Goal: Task Accomplishment & Management: Manage account settings

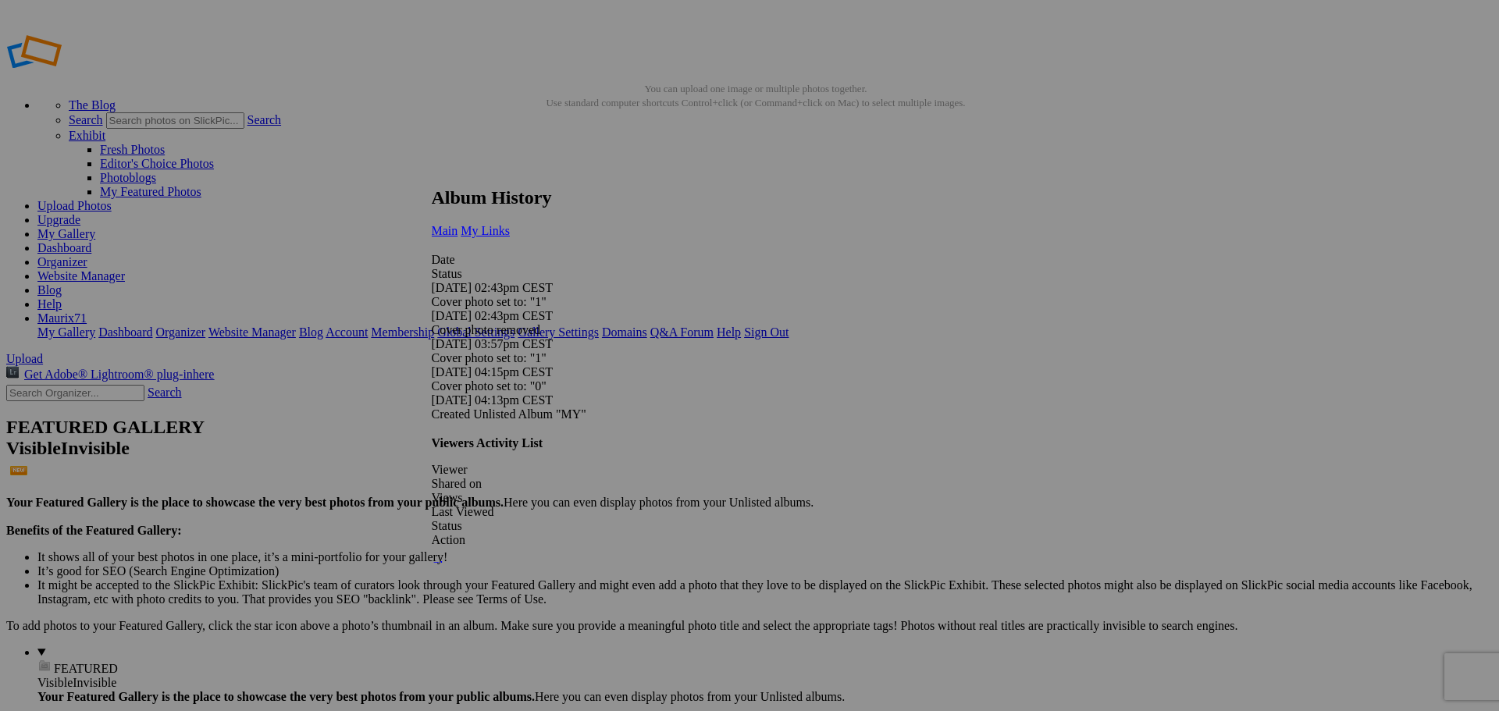
click at [510, 224] on link "My Links" at bounding box center [485, 230] width 49 height 13
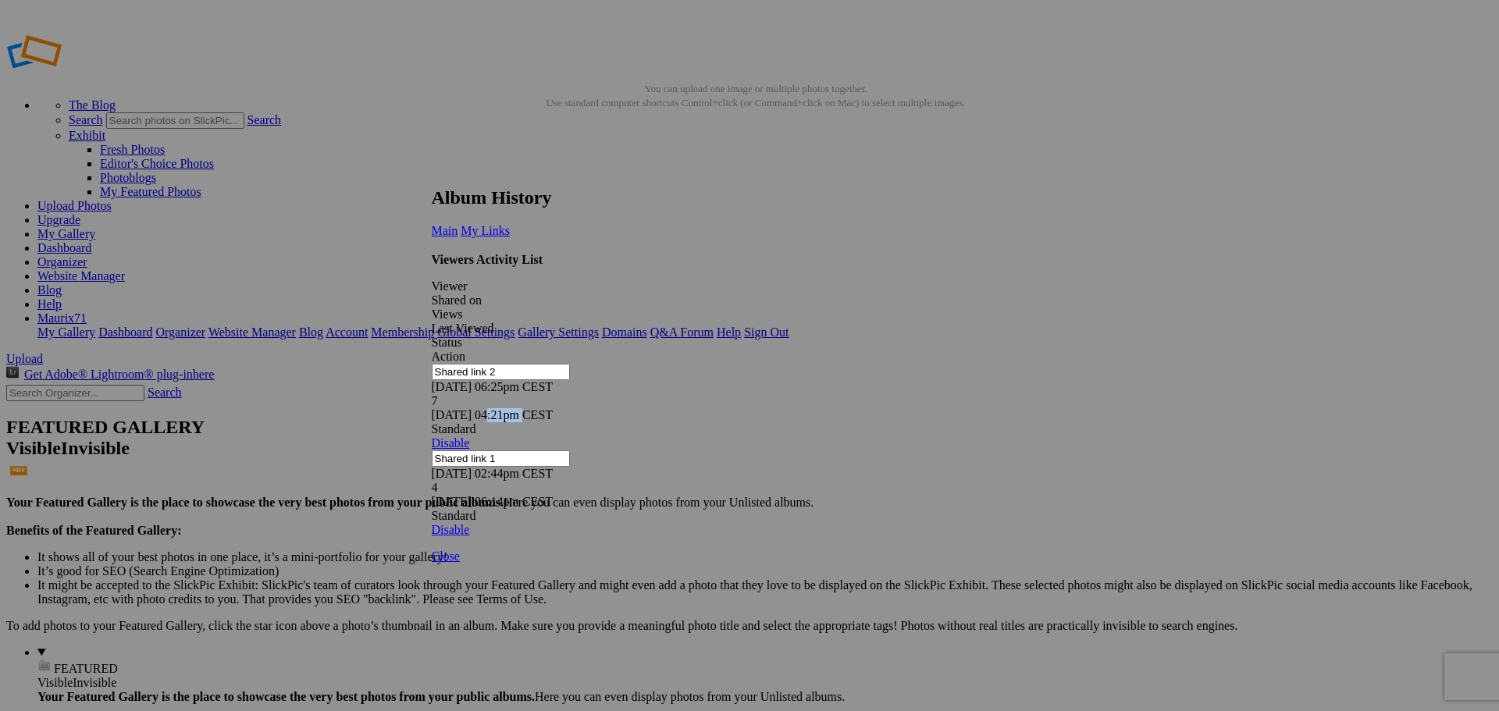
drag, startPoint x: 854, startPoint y: 288, endPoint x: 883, endPoint y: 291, distance: 29.1
click at [883, 408] on div "10/10/25 04:21pm CEST" at bounding box center [744, 415] width 625 height 14
click at [890, 357] on div "Viewers Activity List Viewer Shared on Views Last Viewed Status Action Shared l…" at bounding box center [744, 395] width 625 height 284
drag, startPoint x: 780, startPoint y: 289, endPoint x: 758, endPoint y: 289, distance: 21.9
click at [758, 394] on div "7" at bounding box center [744, 401] width 625 height 14
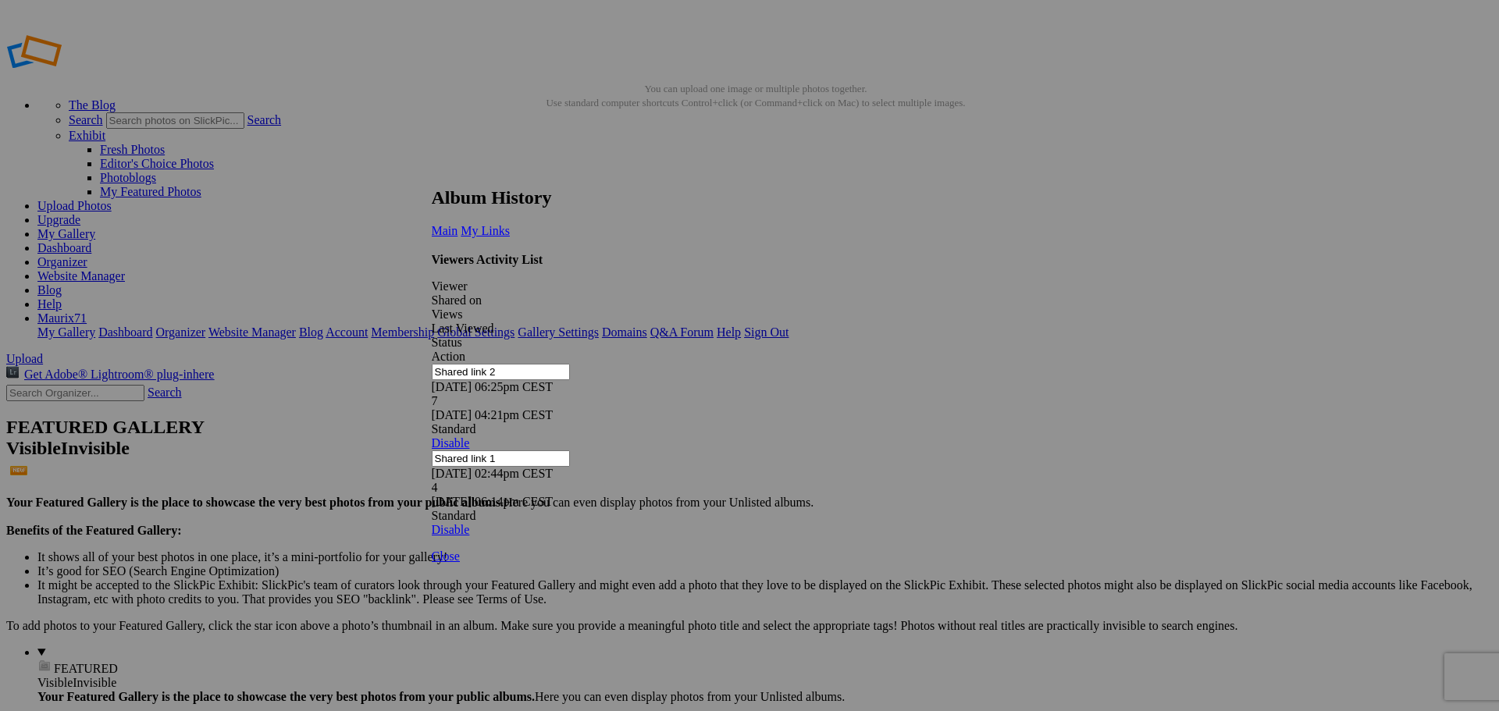
drag, startPoint x: 874, startPoint y: 450, endPoint x: 902, endPoint y: 486, distance: 45.6
click at [878, 458] on div "Viewers Activity List Viewer Shared on Views Last Viewed Status Action Shared l…" at bounding box center [744, 395] width 625 height 284
click at [460, 562] on span "Close" at bounding box center [446, 556] width 28 height 13
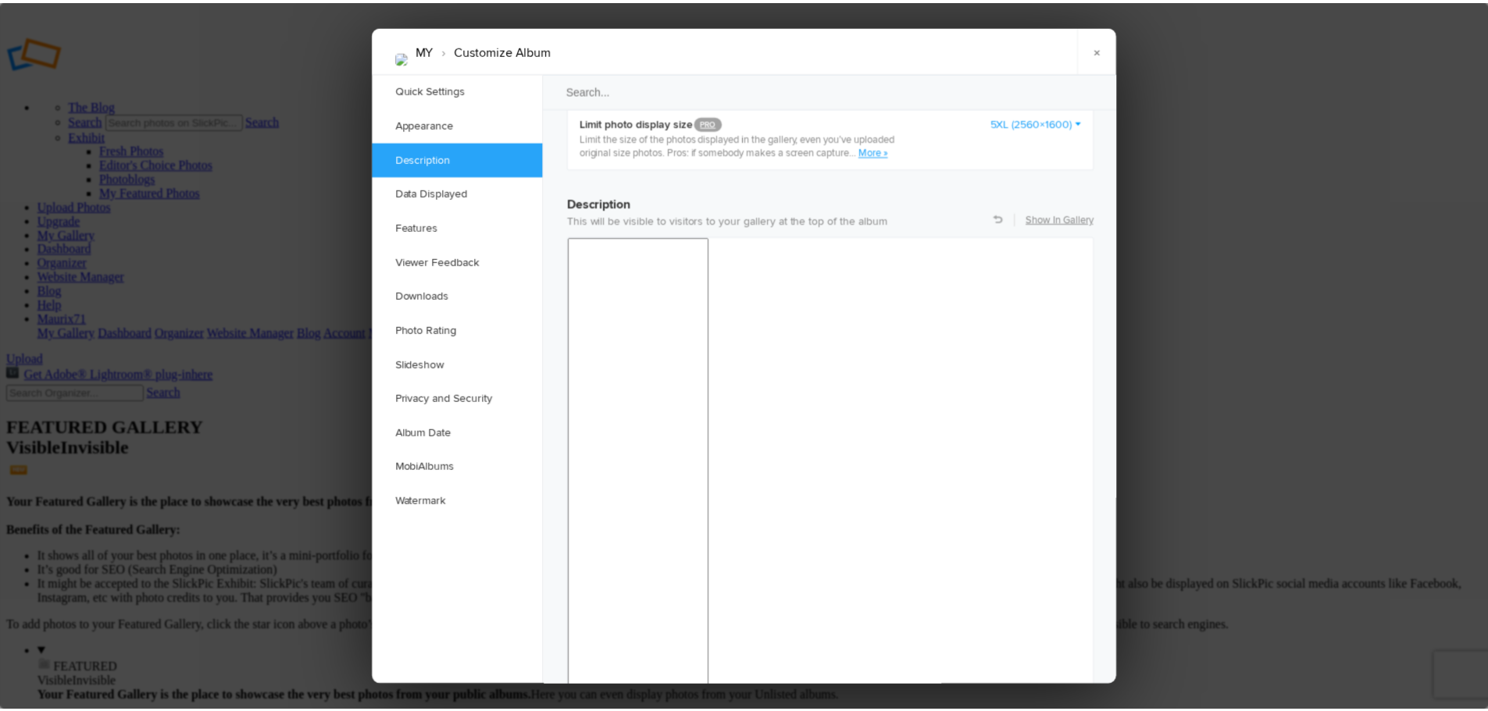
scroll to position [1140, 0]
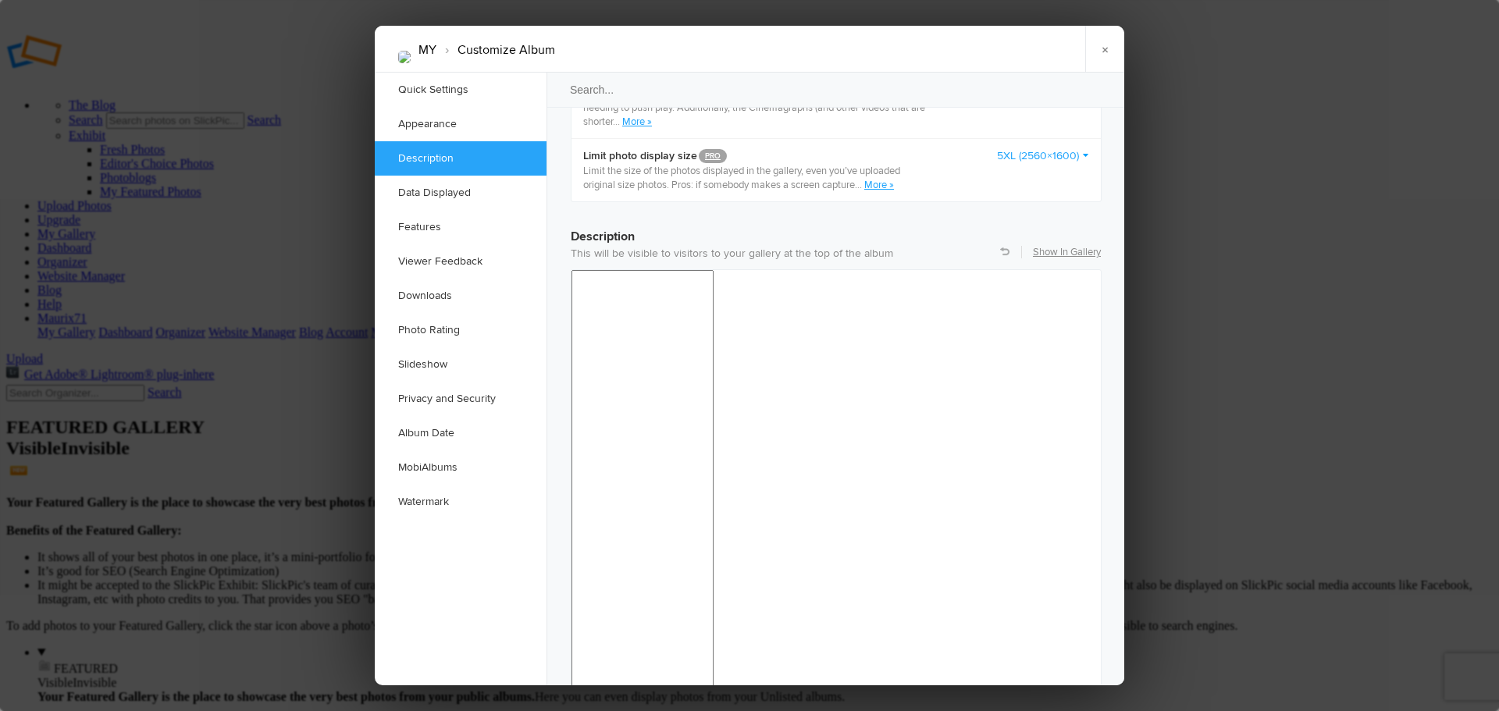
drag, startPoint x: 923, startPoint y: 1111, endPoint x: 536, endPoint y: 1093, distance: 387.0
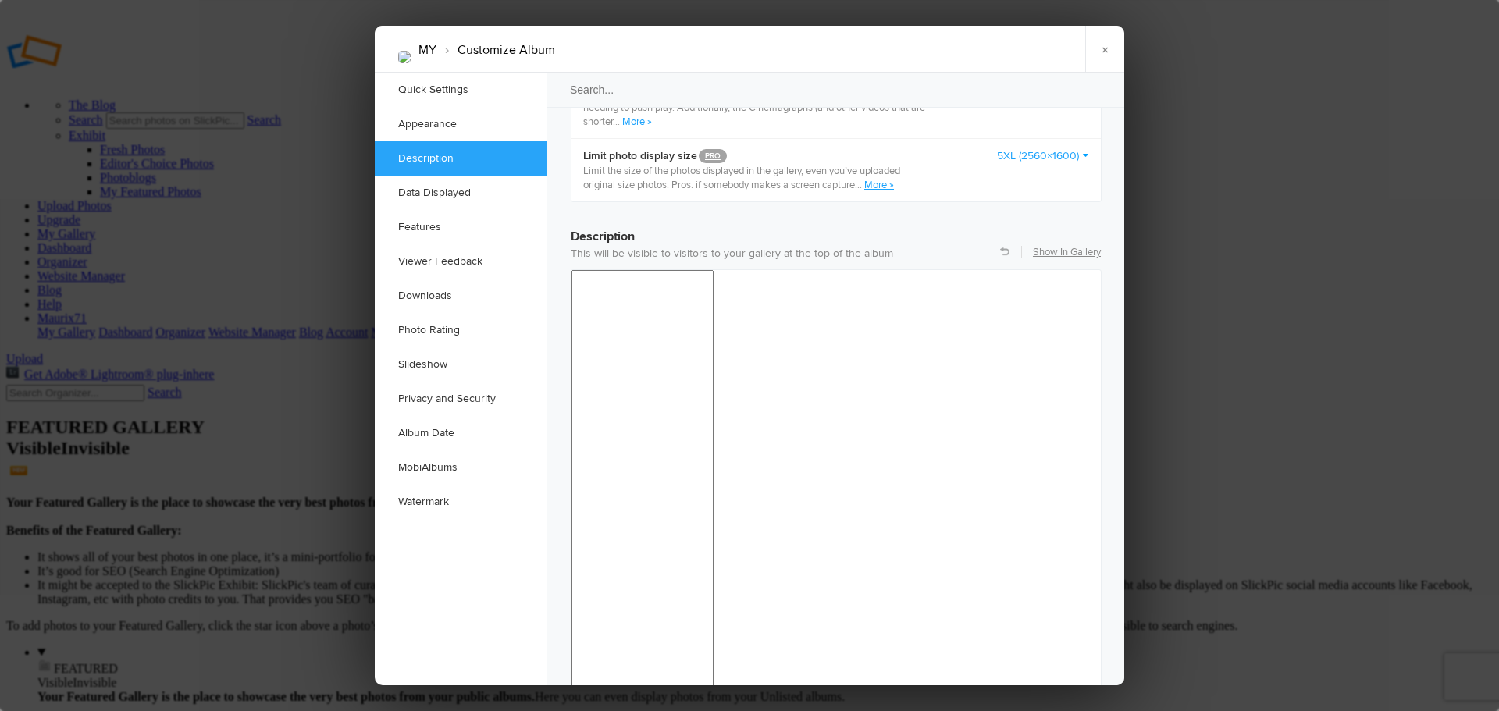
drag, startPoint x: 755, startPoint y: 1035, endPoint x: 528, endPoint y: 1032, distance: 227.3
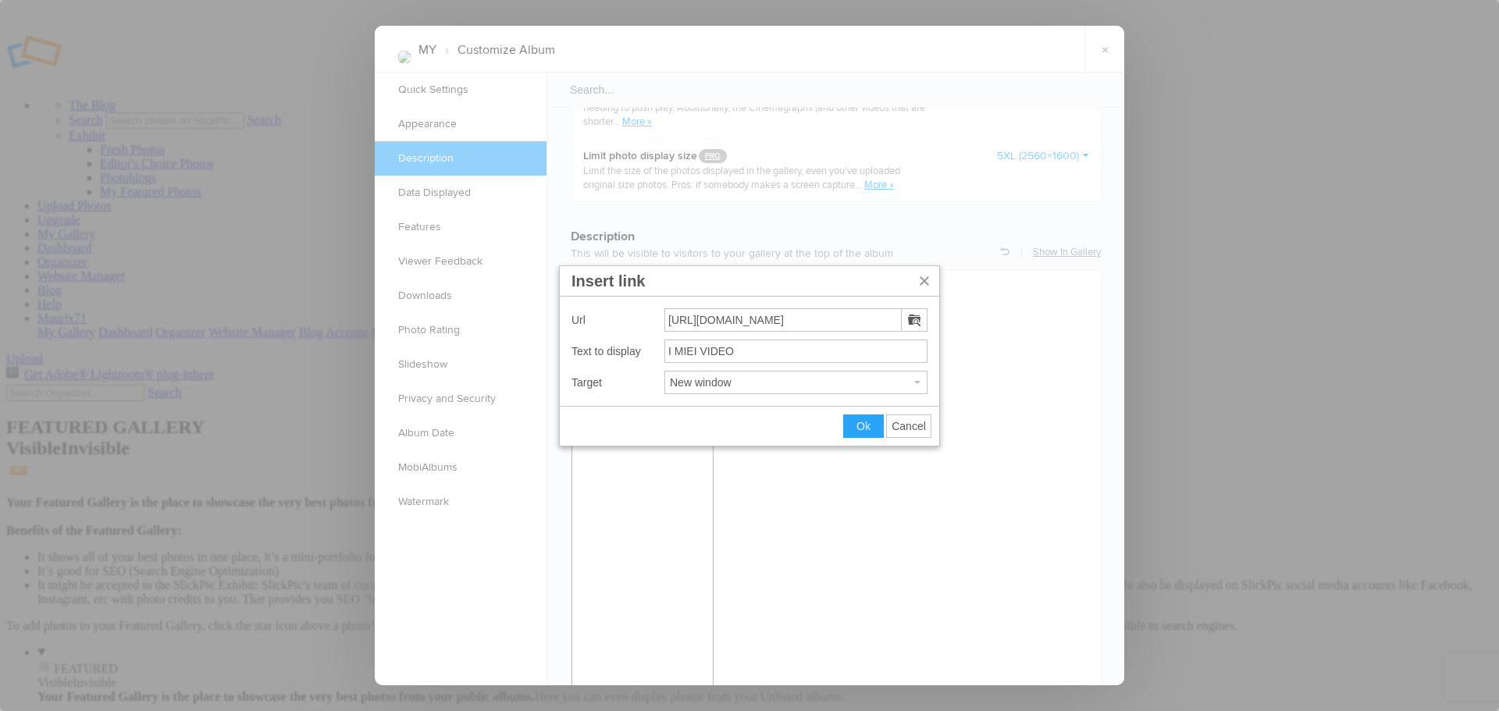
drag, startPoint x: 826, startPoint y: 323, endPoint x: 515, endPoint y: 312, distance: 311.8
click at [854, 426] on button "Ok" at bounding box center [863, 426] width 39 height 22
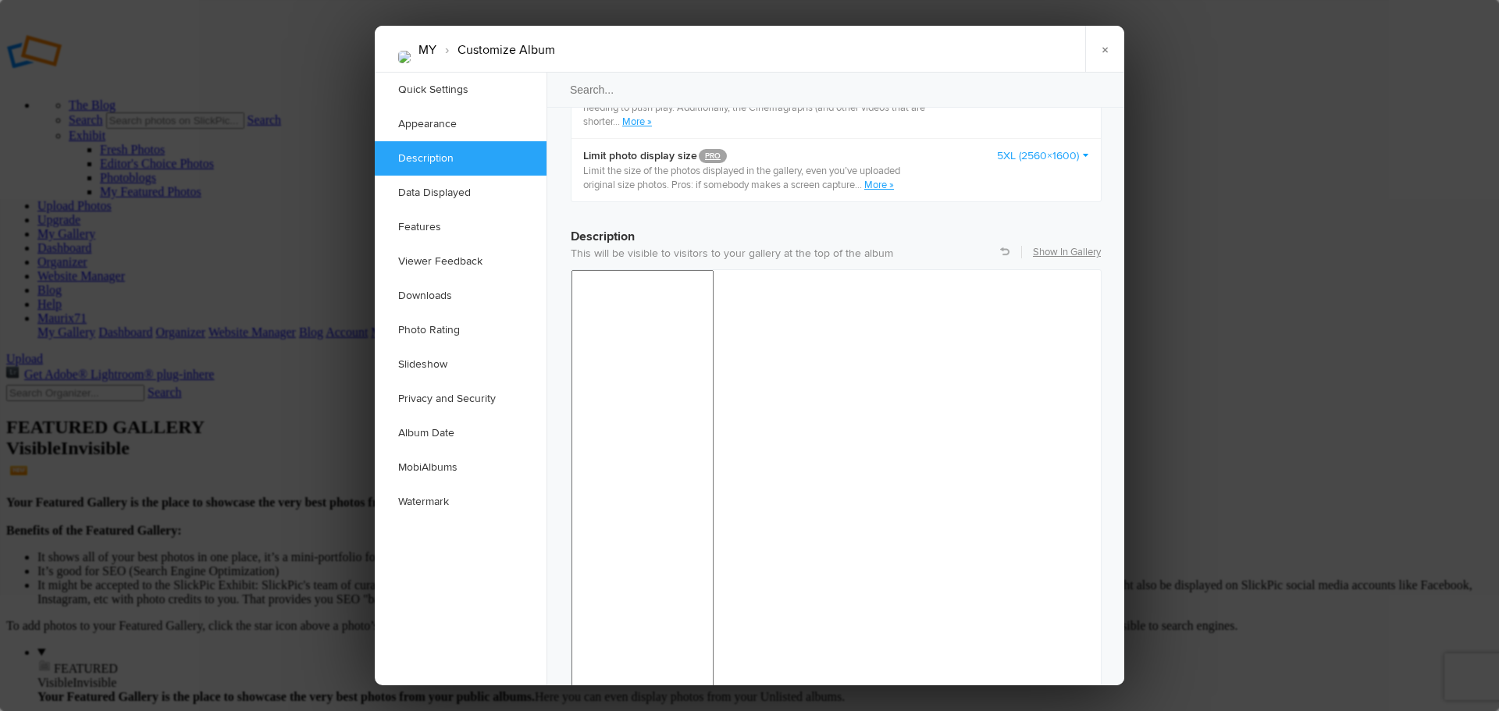
click at [909, 385] on span "24pt" at bounding box center [903, 390] width 21 height 12
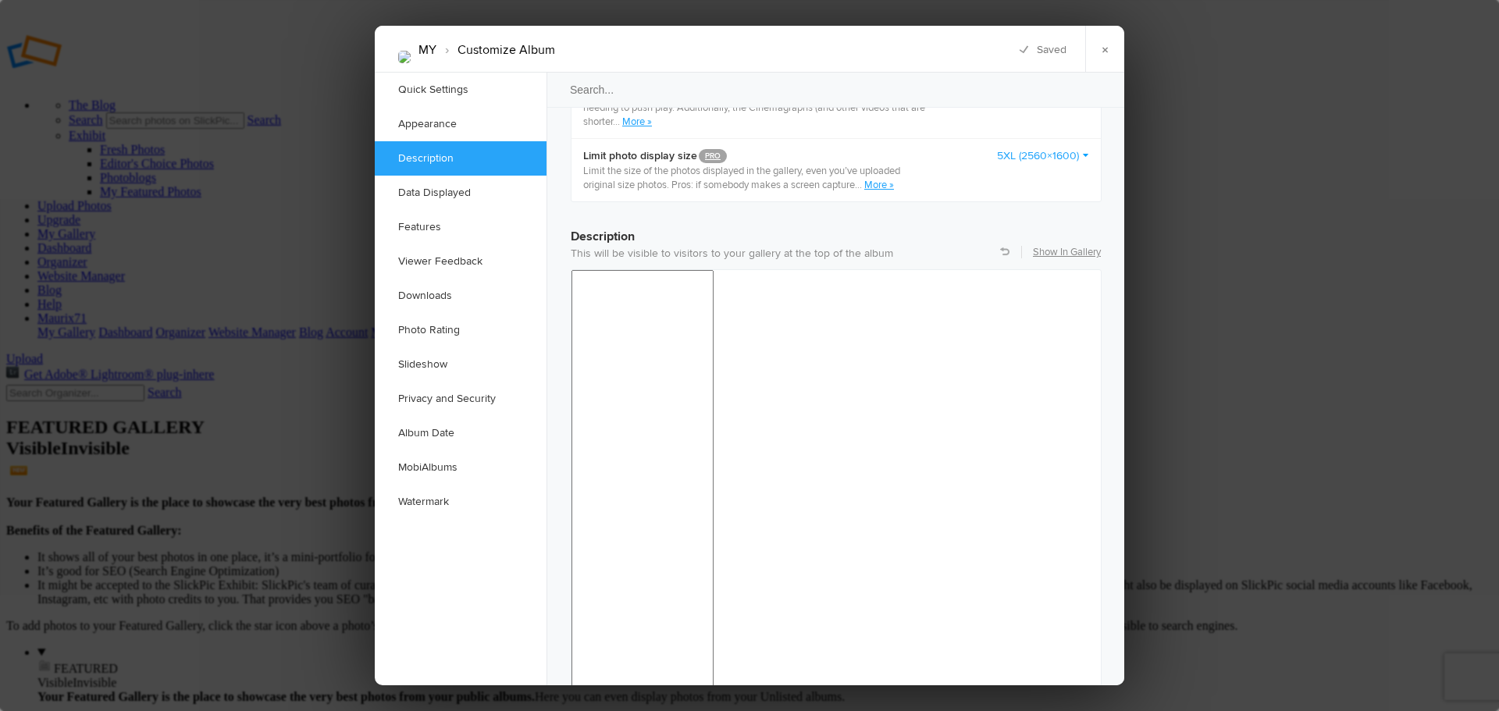
click at [746, 309] on div at bounding box center [748, 311] width 13 height 13
drag, startPoint x: 811, startPoint y: 1110, endPoint x: 582, endPoint y: 1122, distance: 229.2
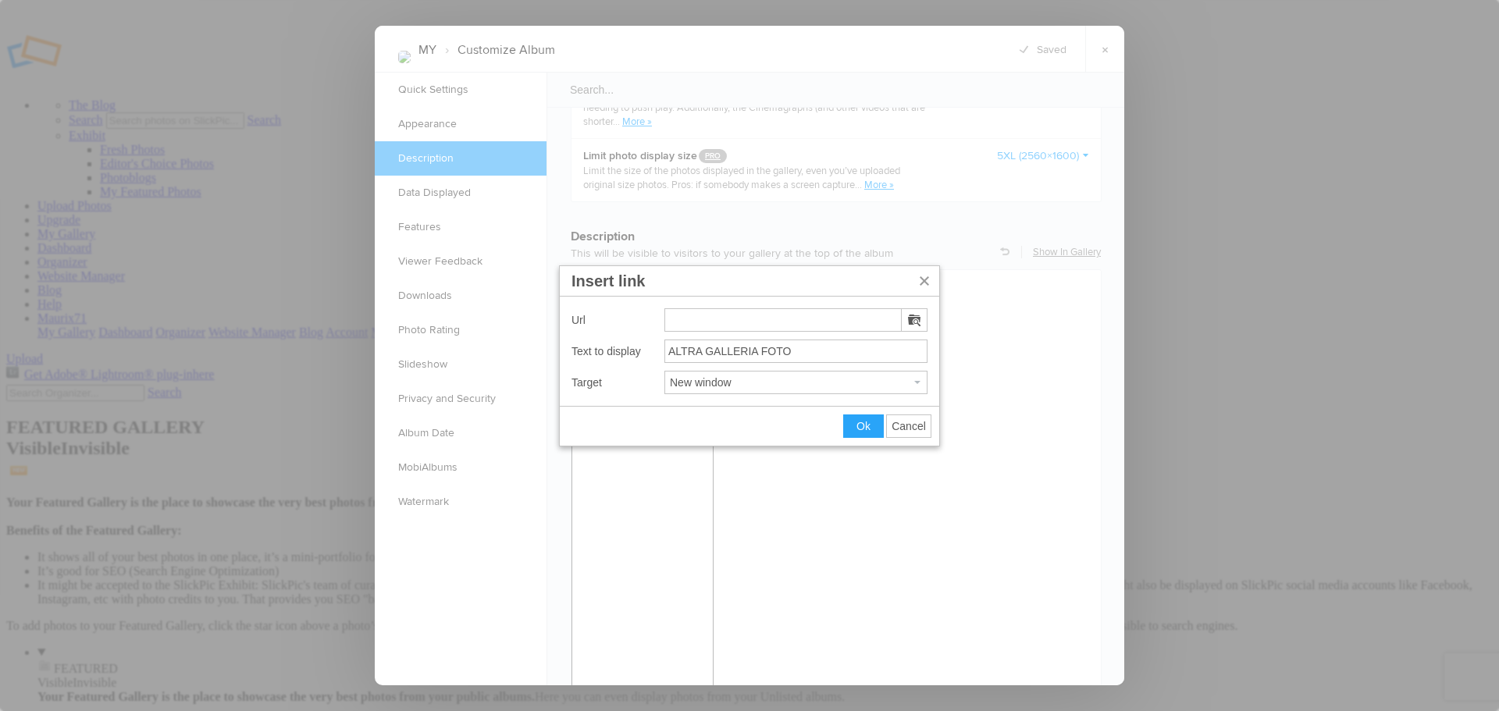
type input "https://linkly.link/2FVVY"
drag, startPoint x: 804, startPoint y: 318, endPoint x: 650, endPoint y: 318, distance: 153.8
click at [650, 318] on div "Url https://linkly.link/2FVVY" at bounding box center [750, 319] width 356 height 23
click at [855, 430] on button "Ok" at bounding box center [863, 426] width 39 height 22
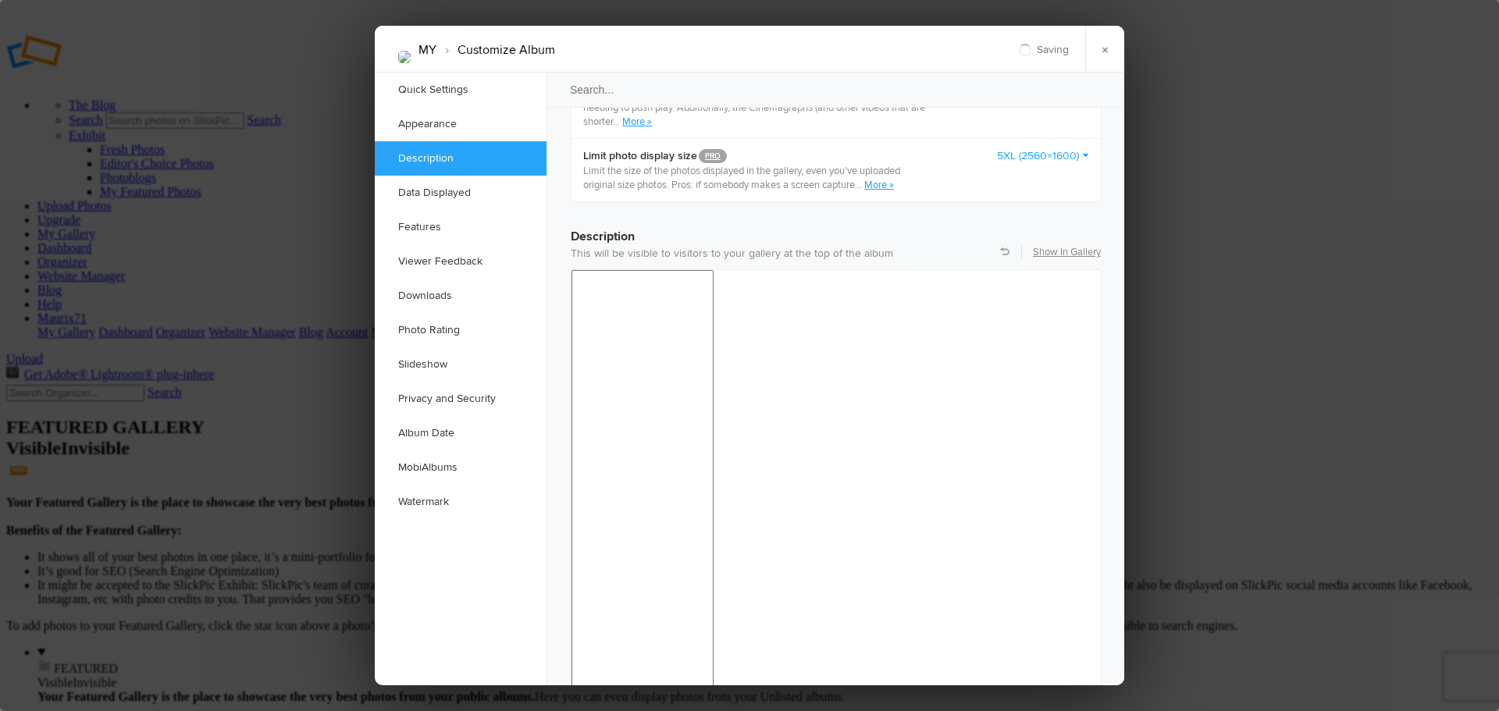
drag, startPoint x: 724, startPoint y: 1036, endPoint x: 572, endPoint y: 1028, distance: 151.7
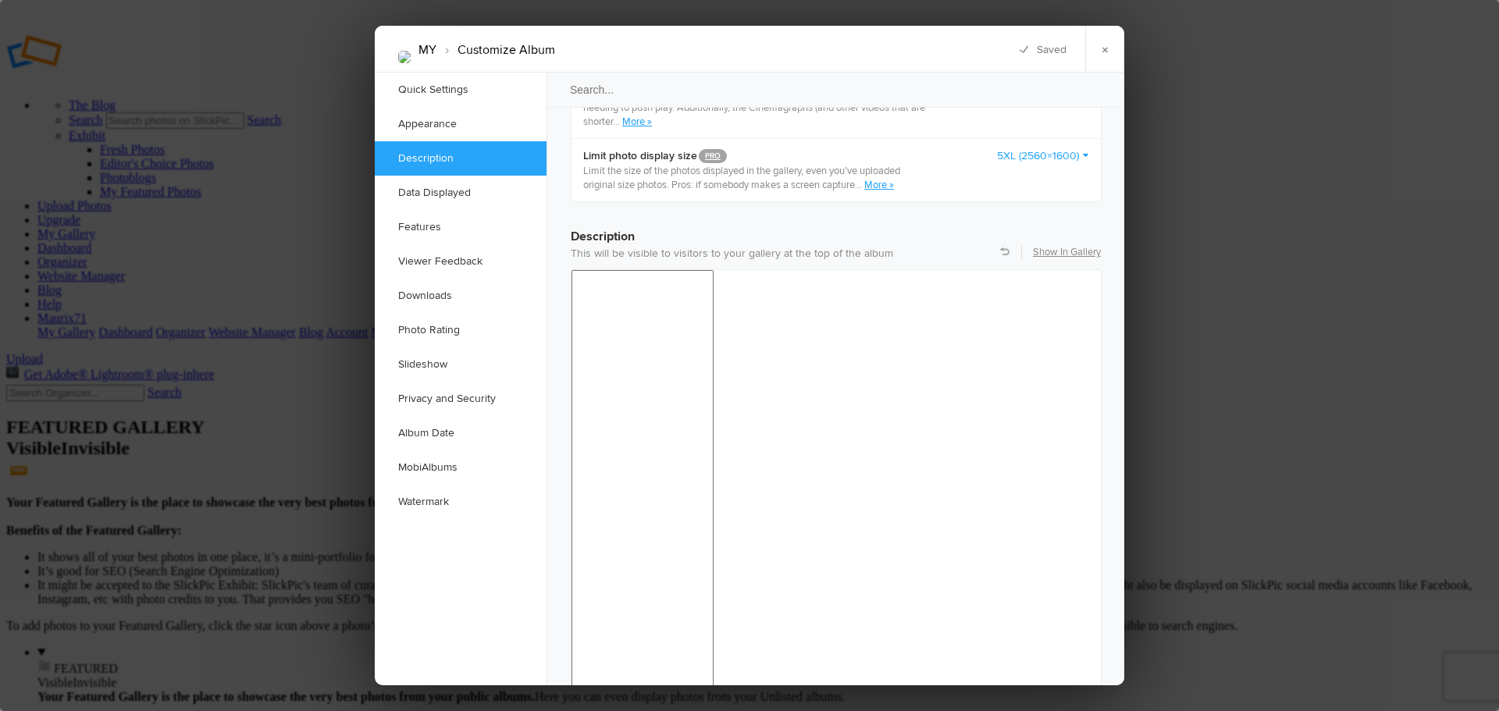
drag, startPoint x: 744, startPoint y: 1032, endPoint x: 570, endPoint y: 1025, distance: 174.3
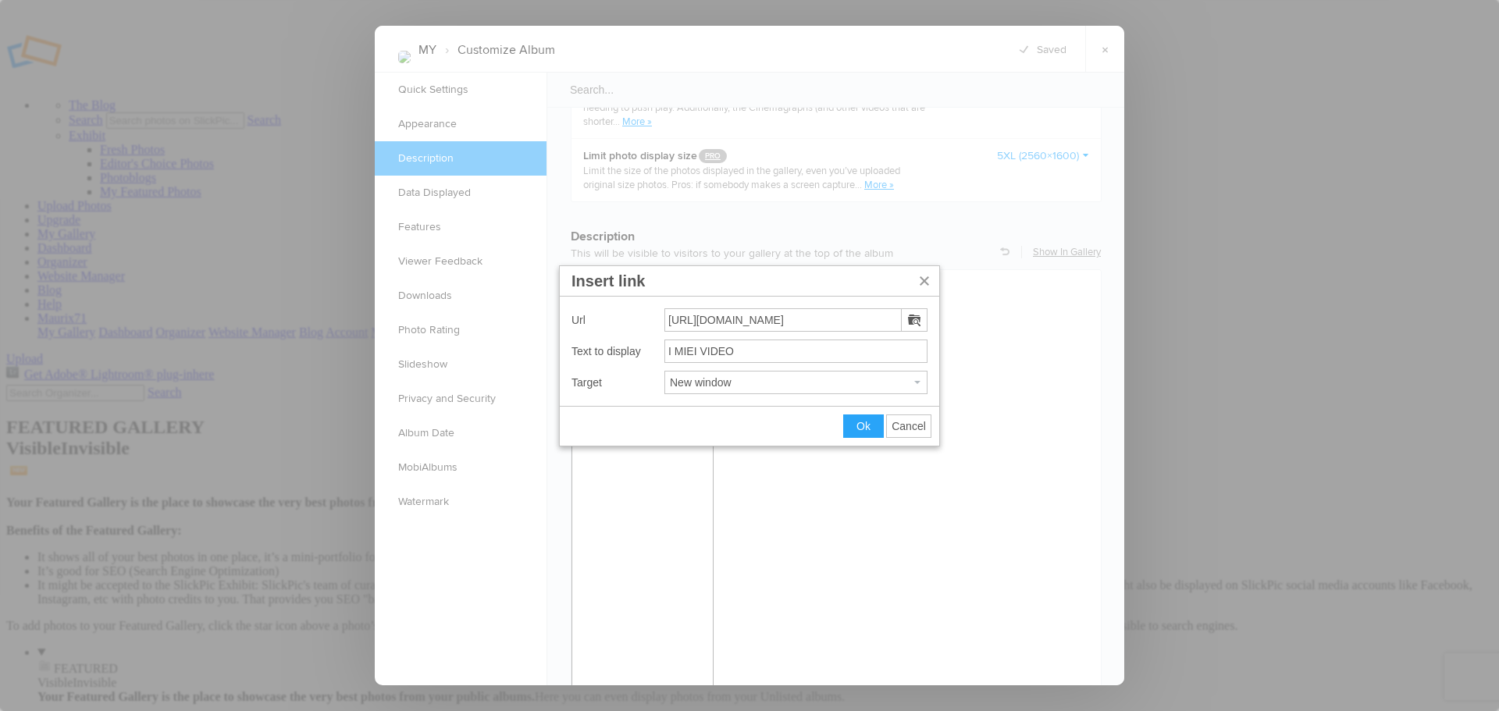
drag, startPoint x: 910, startPoint y: 425, endPoint x: 355, endPoint y: 162, distance: 614.1
click at [910, 425] on span "Cancel" at bounding box center [909, 426] width 34 height 12
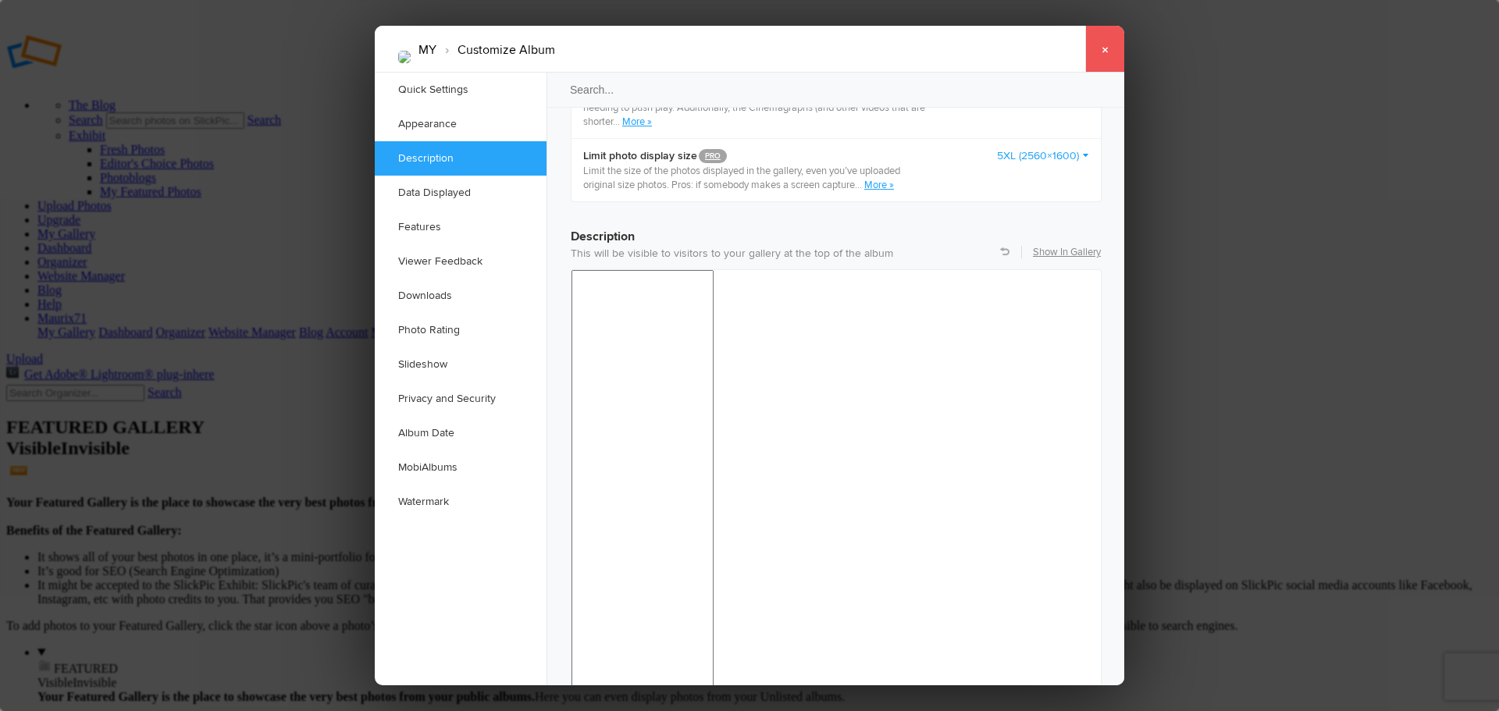
click at [1105, 52] on link "×" at bounding box center [1104, 49] width 39 height 47
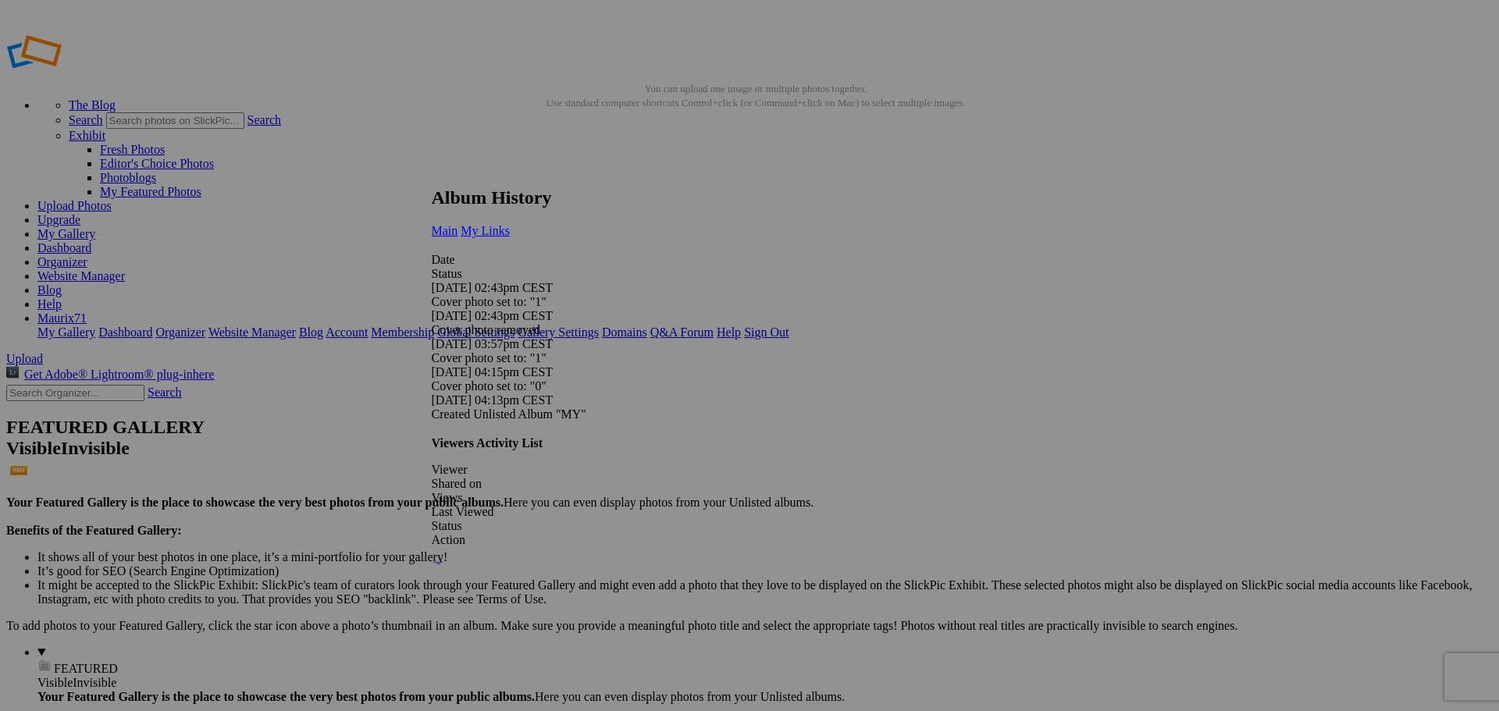
click at [510, 224] on span "My Links" at bounding box center [485, 230] width 49 height 13
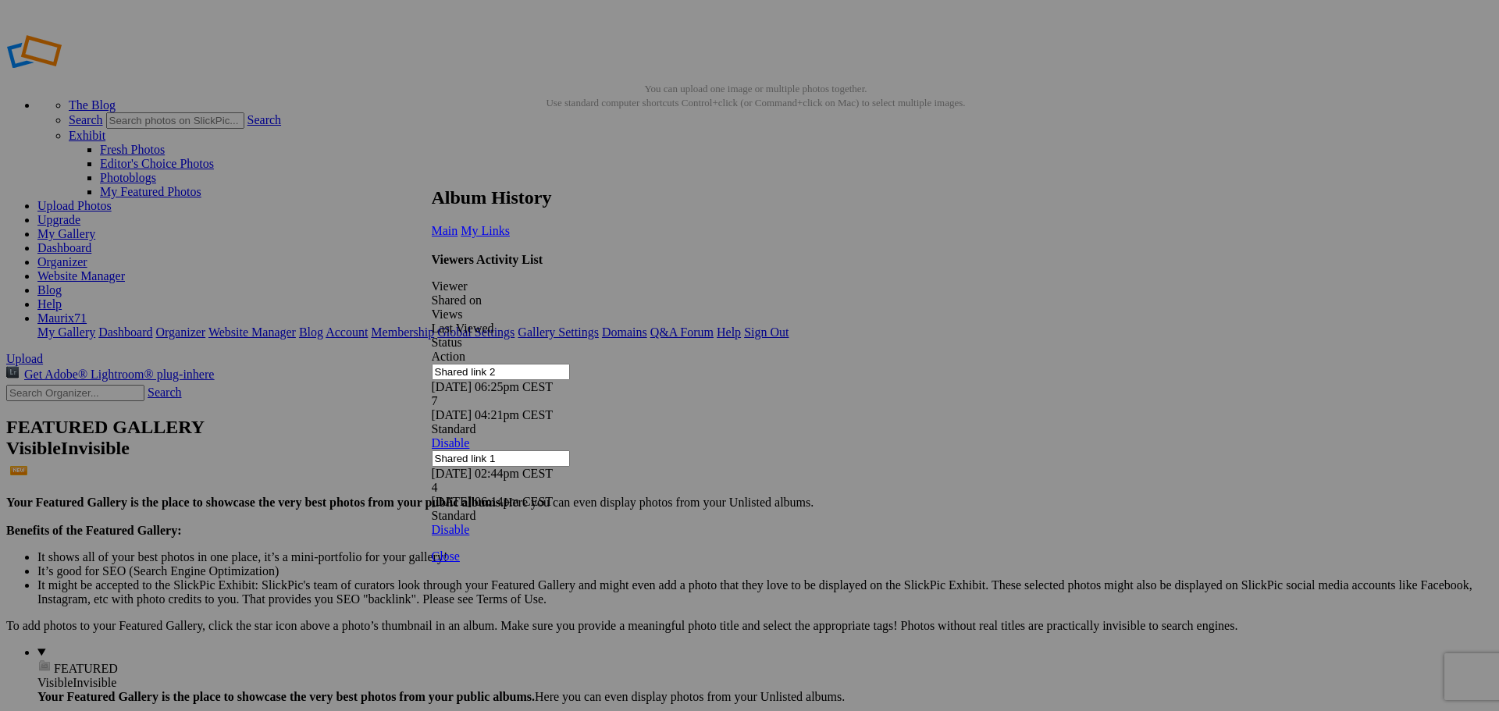
click at [460, 562] on span "Close" at bounding box center [446, 556] width 28 height 13
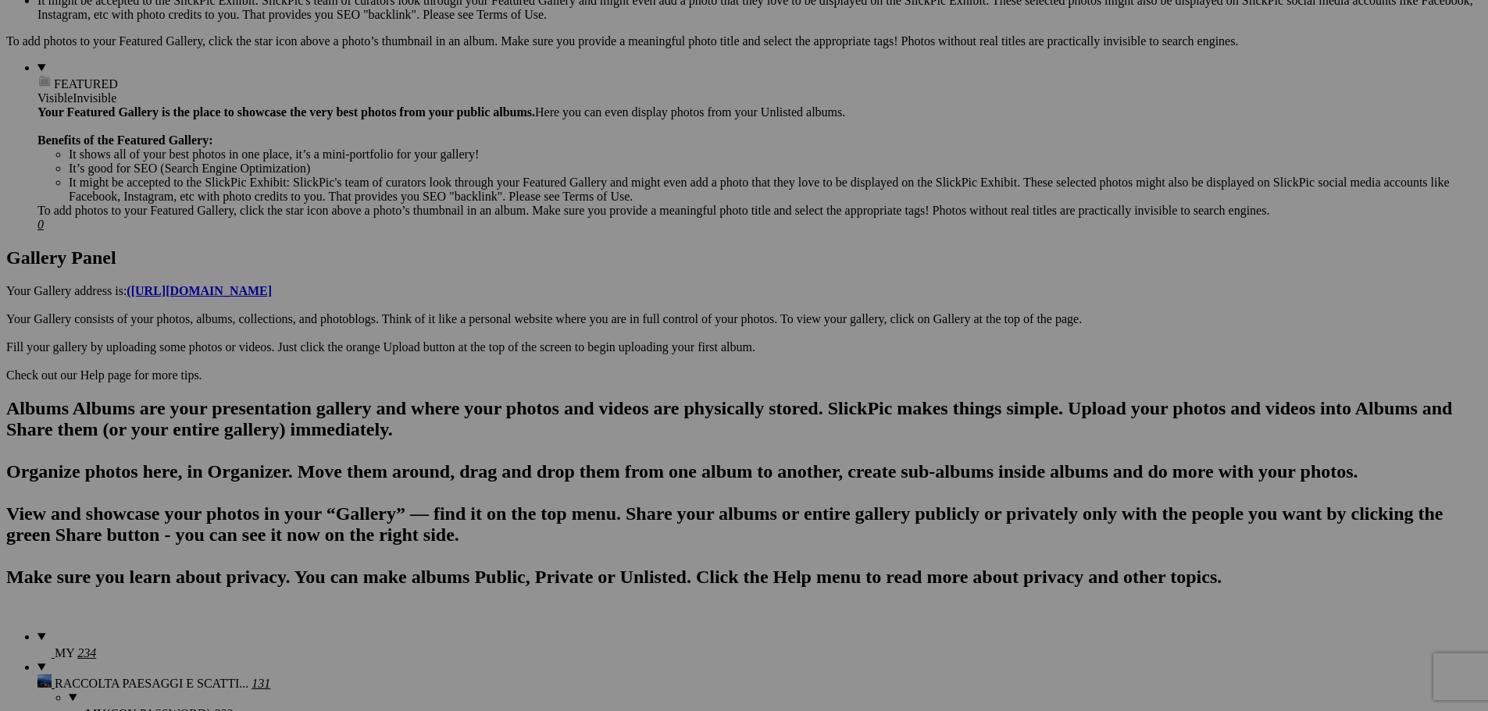
scroll to position [547, 0]
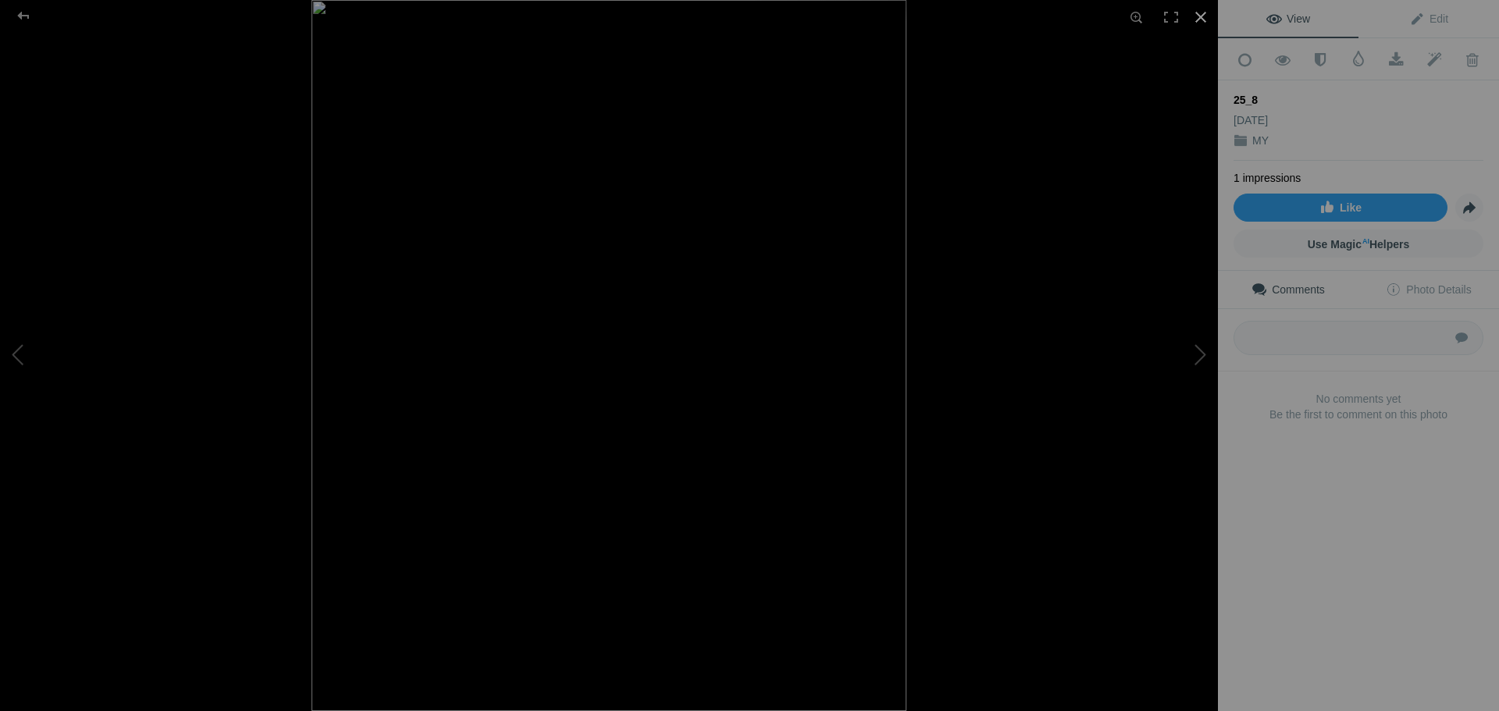
click at [1197, 16] on div at bounding box center [1201, 17] width 34 height 34
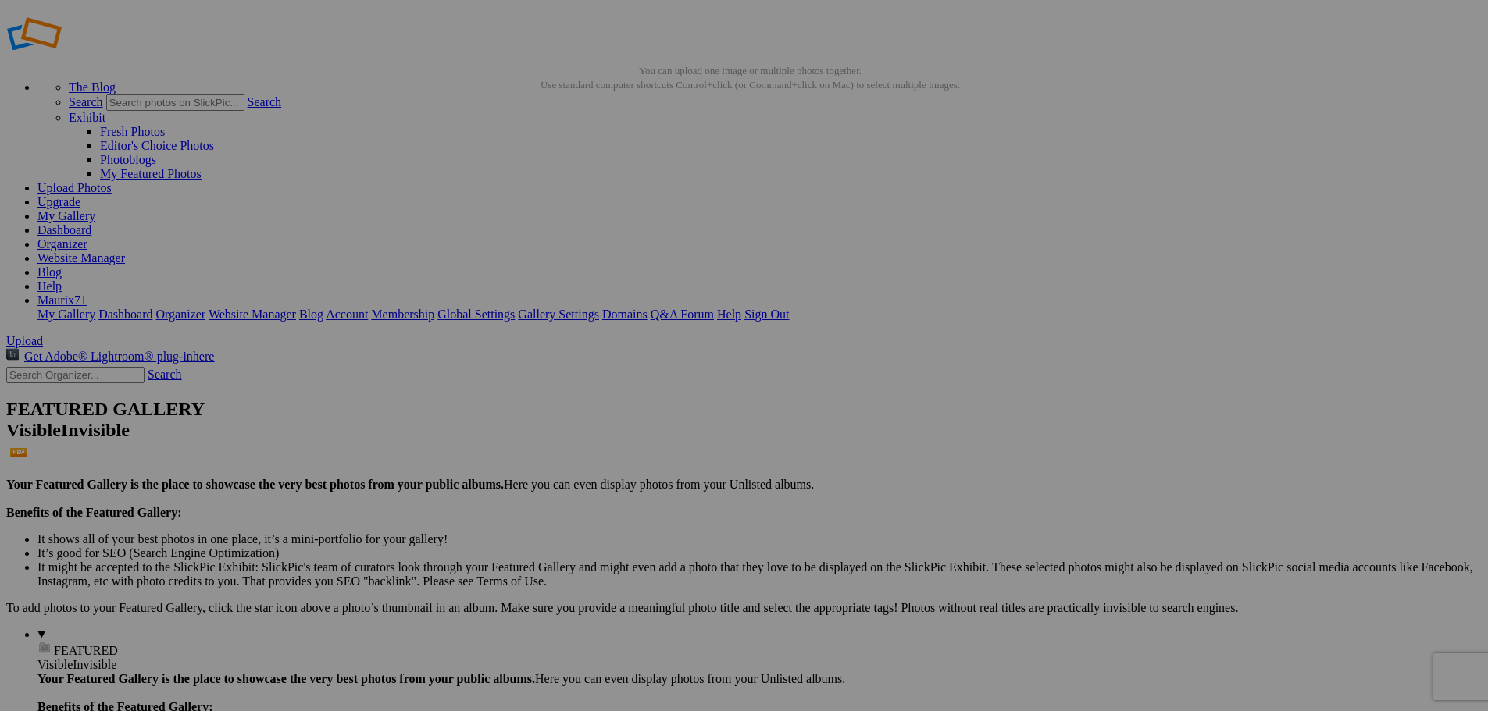
scroll to position [0, 0]
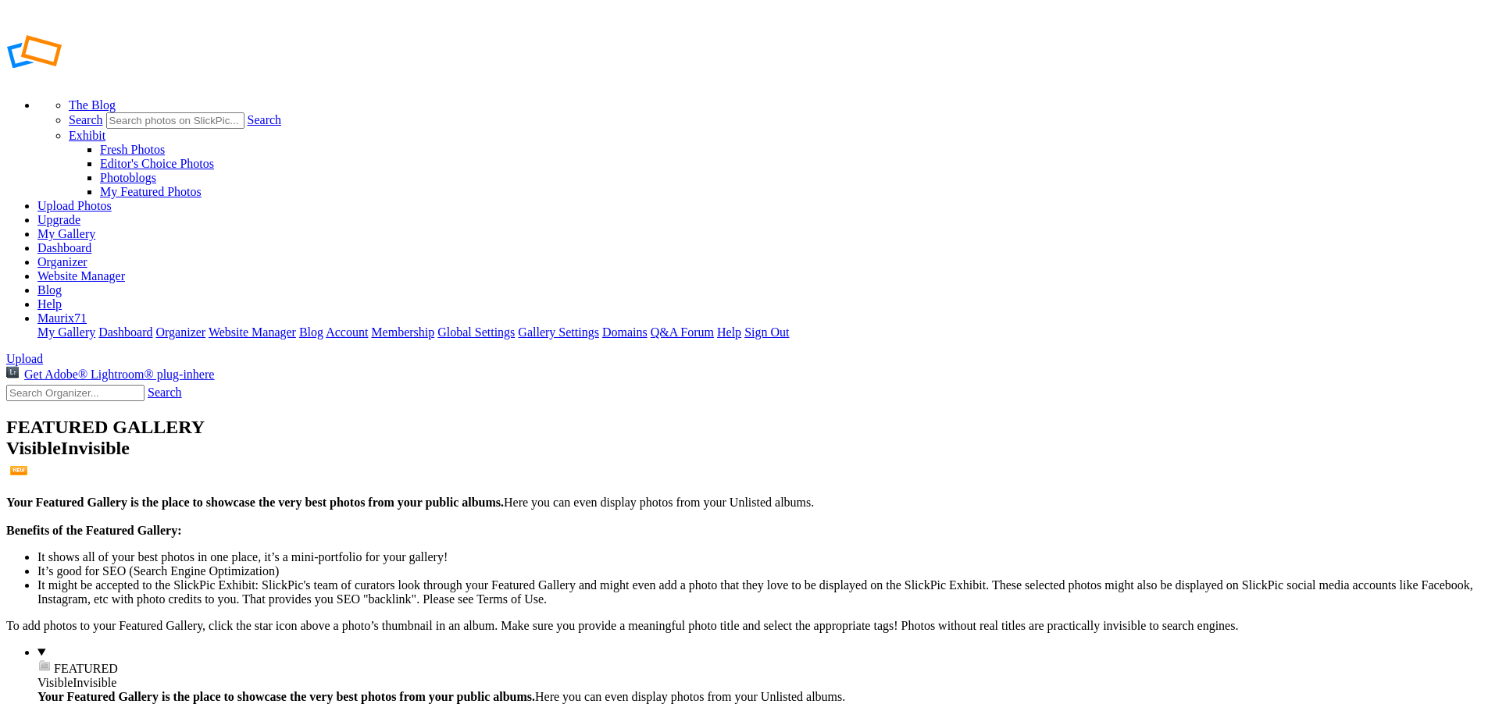
type input "MY"
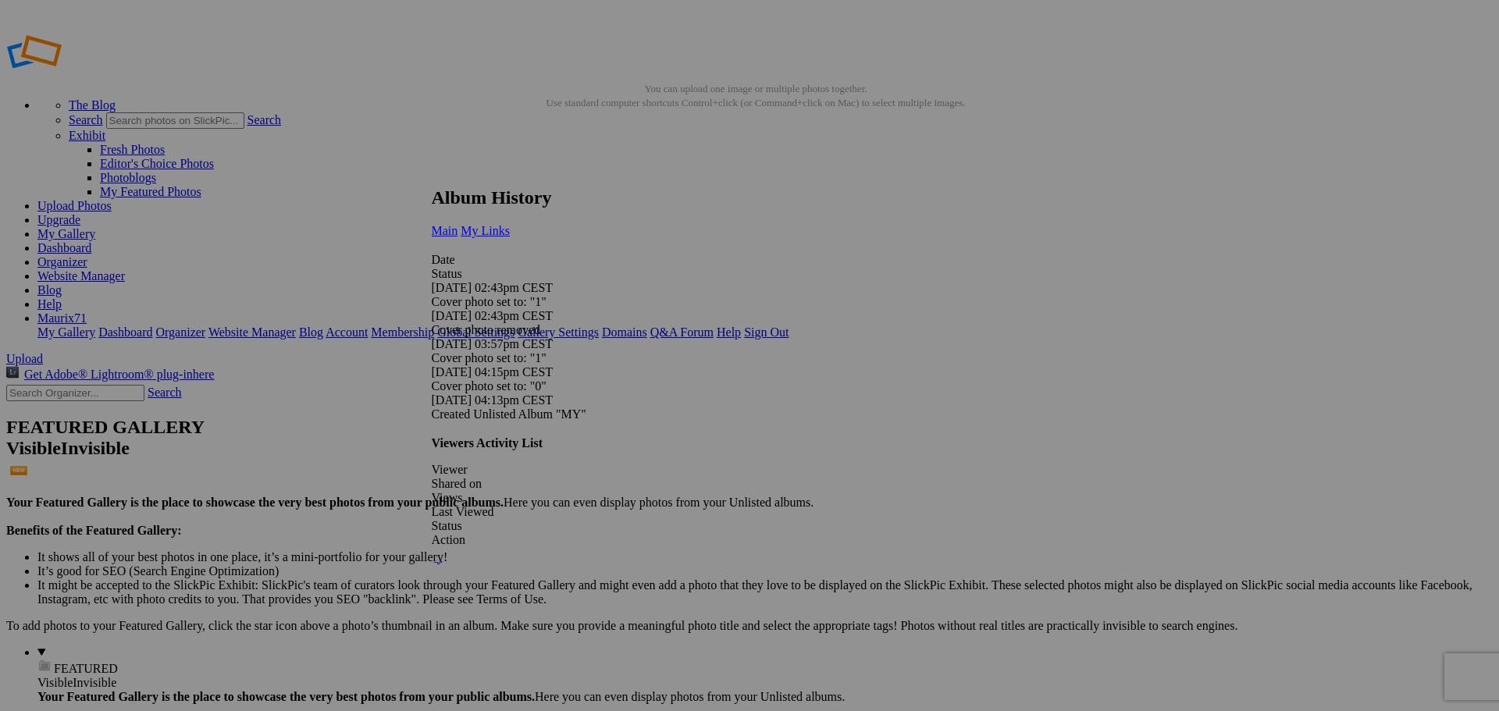
click at [510, 224] on span "My Links" at bounding box center [485, 230] width 49 height 13
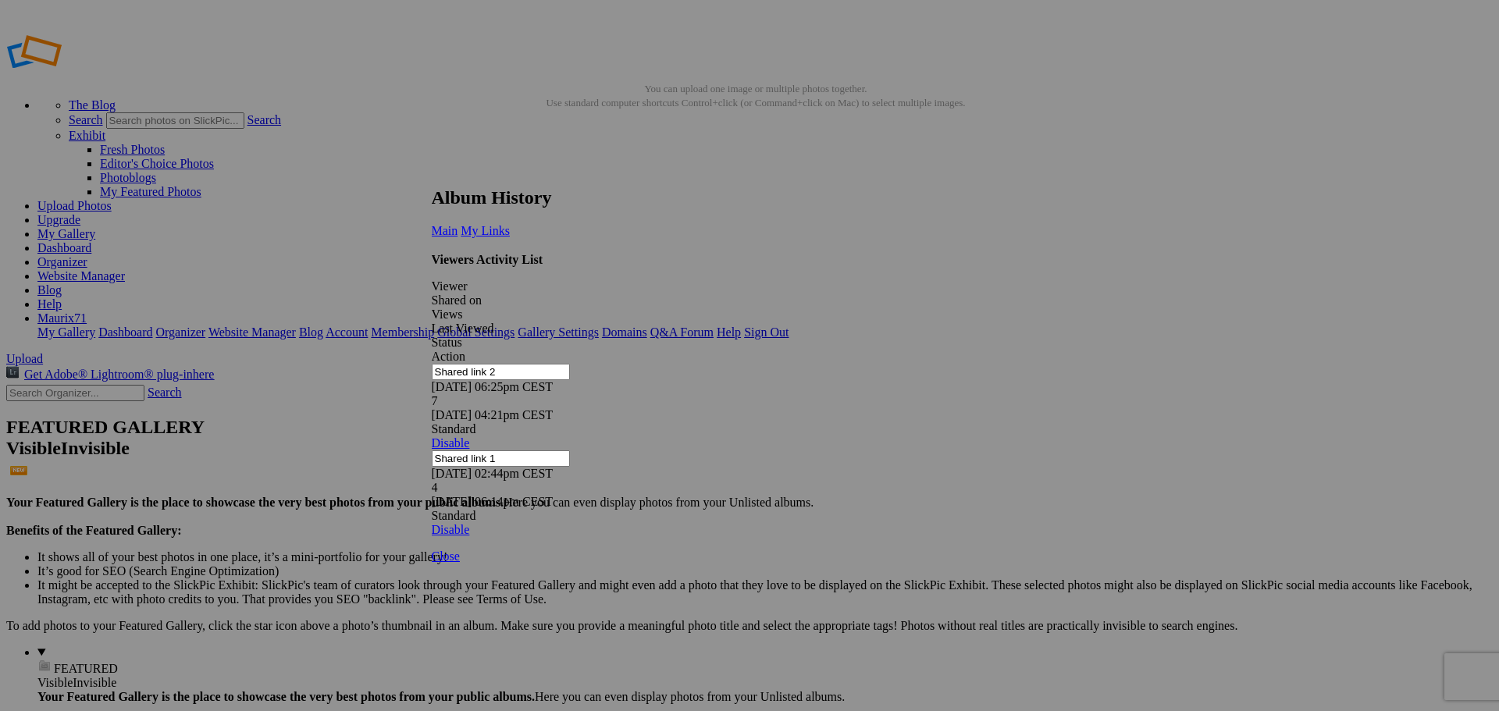
click at [432, 173] on link at bounding box center [432, 173] width 0 height 0
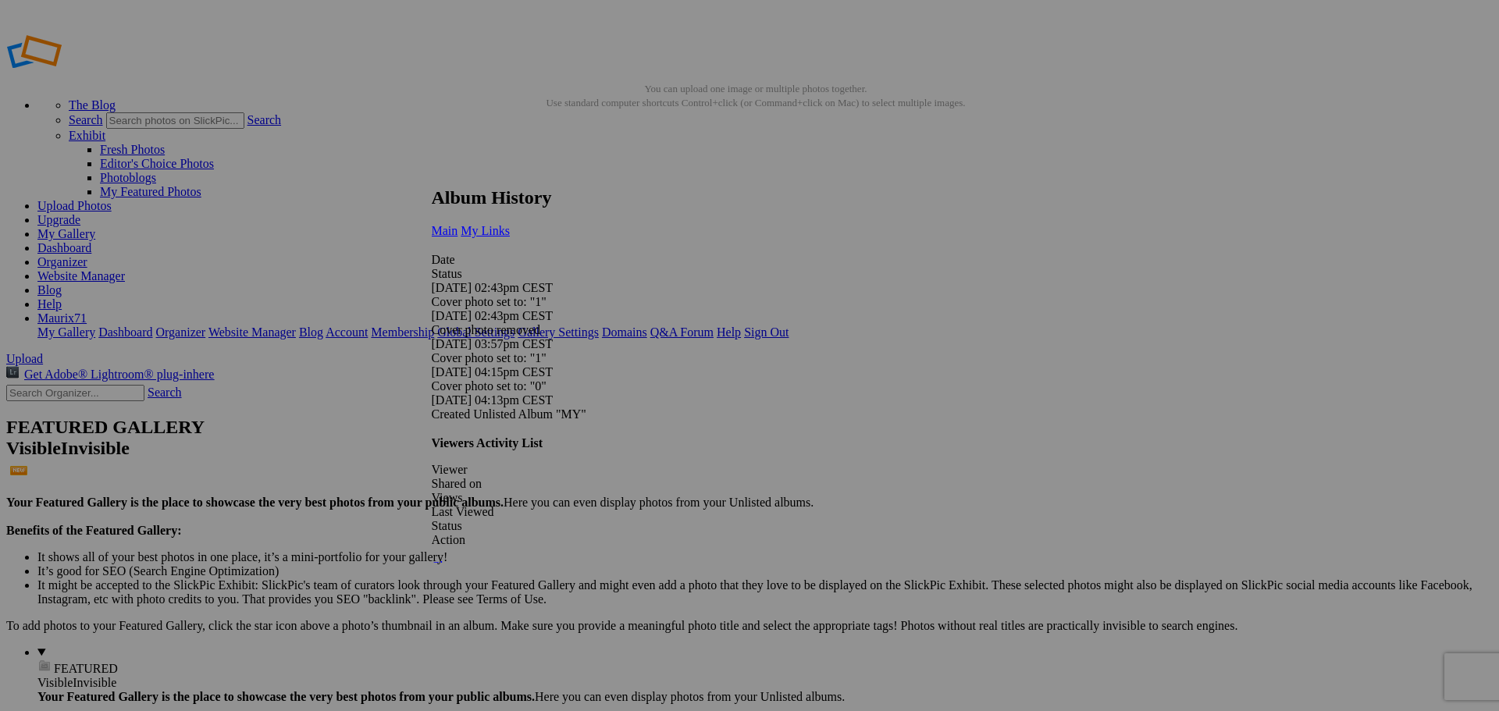
click at [510, 224] on span "My Links" at bounding box center [485, 230] width 49 height 13
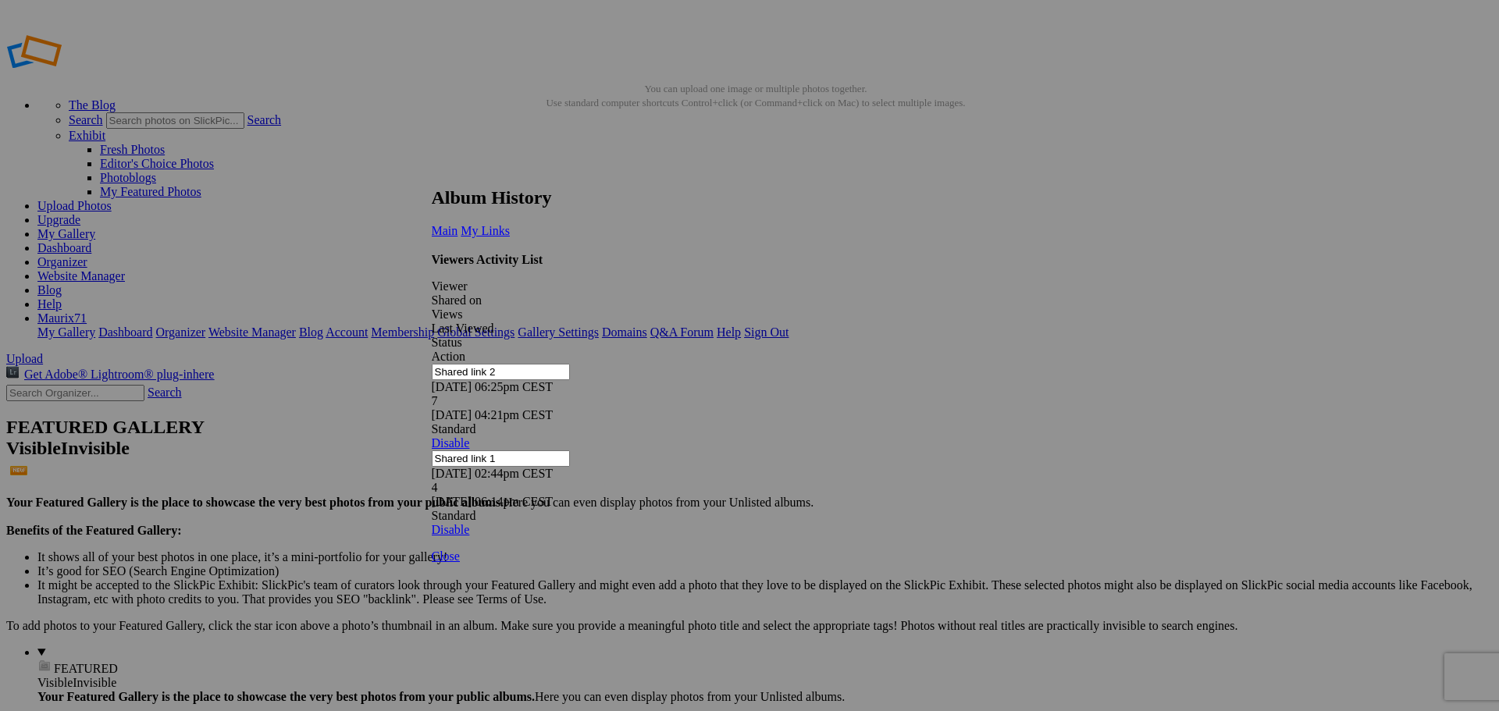
click at [432, 173] on link at bounding box center [432, 173] width 0 height 0
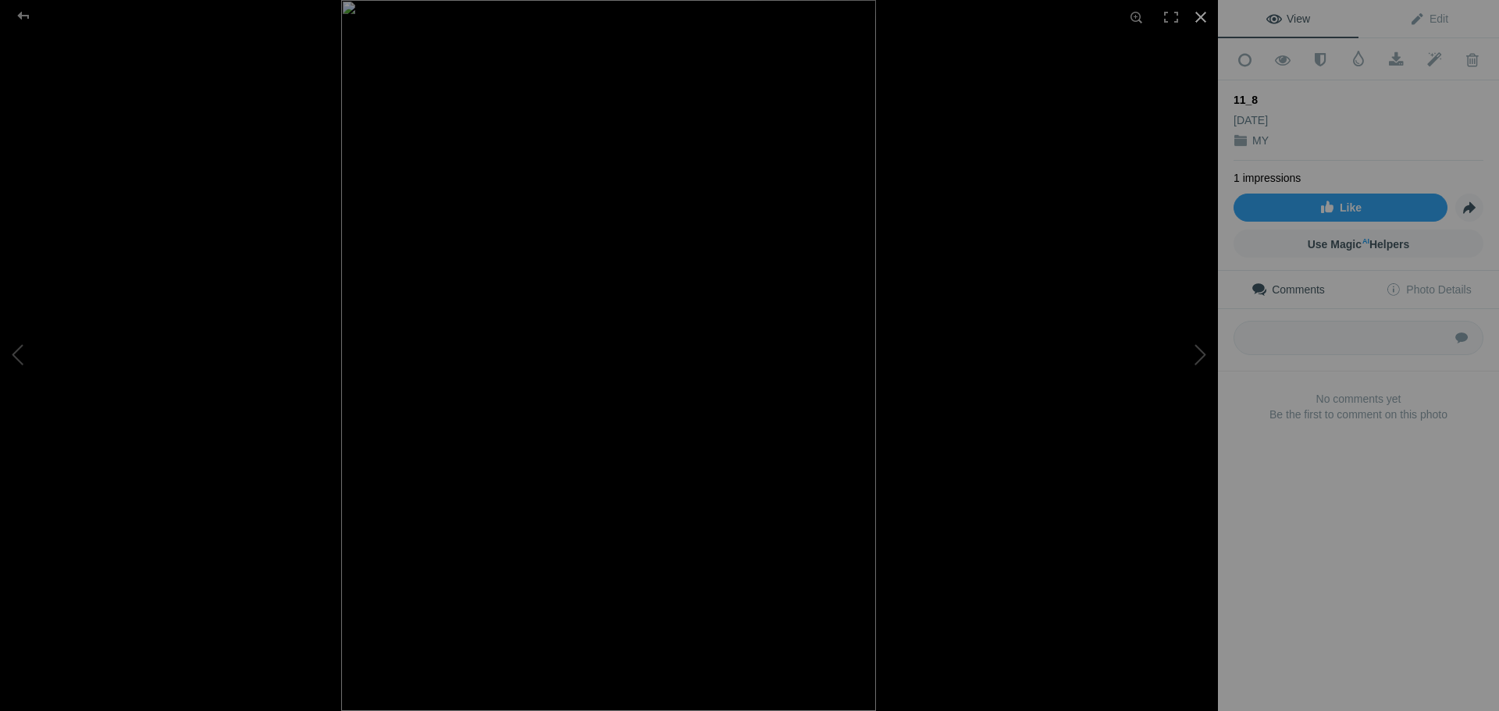
click at [1200, 14] on div at bounding box center [1201, 17] width 34 height 34
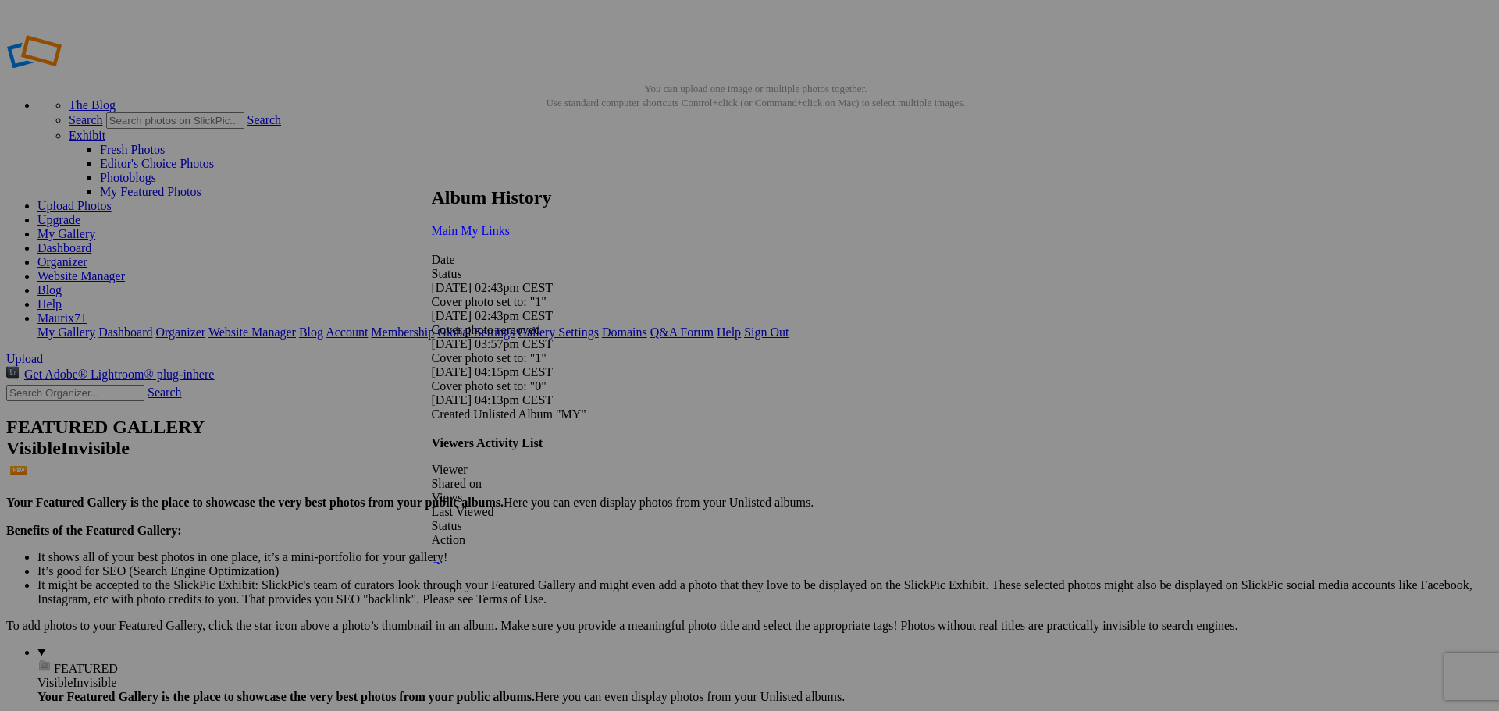
click at [510, 224] on span "My Links" at bounding box center [485, 230] width 49 height 13
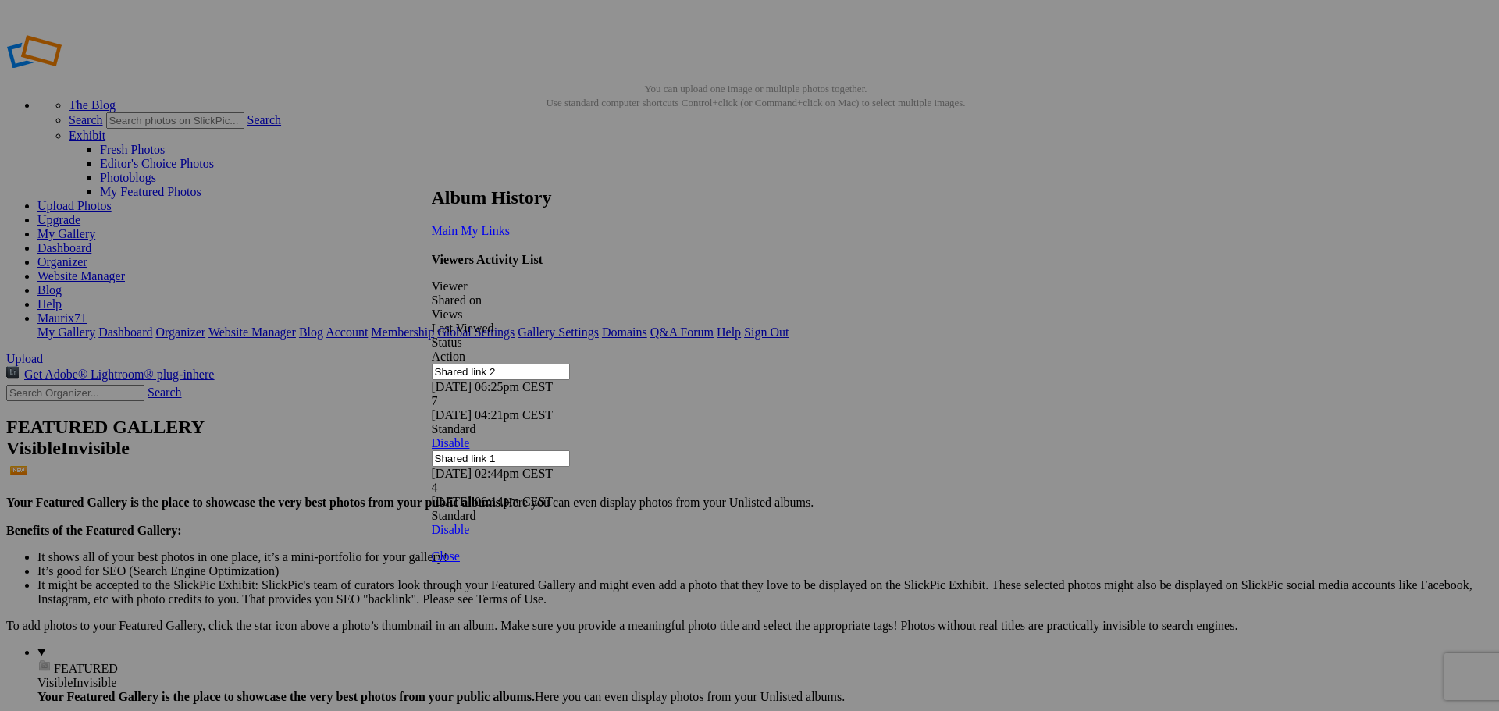
click at [481, 364] on input "Shared link 2" at bounding box center [501, 372] width 138 height 16
click at [570, 364] on input "Shared link 2" at bounding box center [501, 372] width 138 height 16
click at [458, 224] on span "Main" at bounding box center [445, 230] width 27 height 13
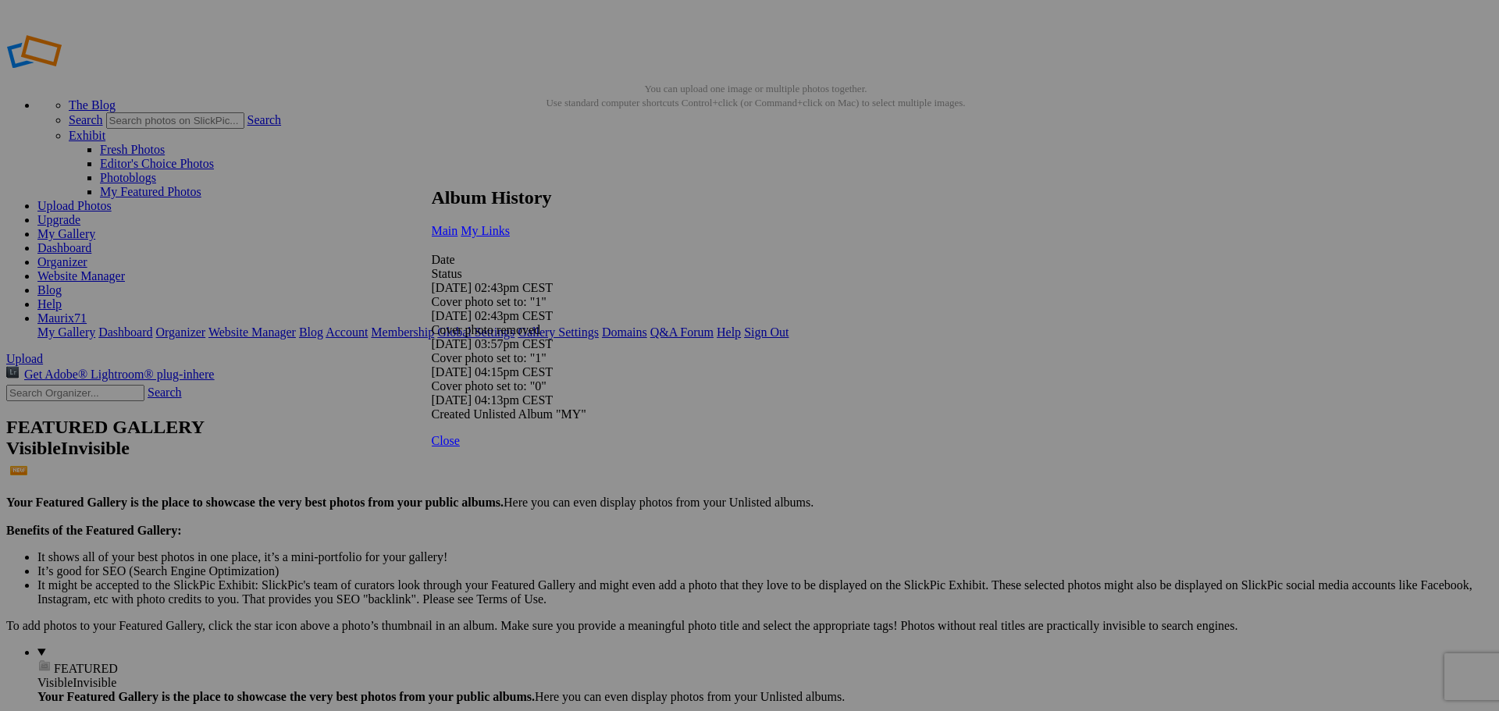
click at [510, 224] on span "My Links" at bounding box center [485, 230] width 49 height 13
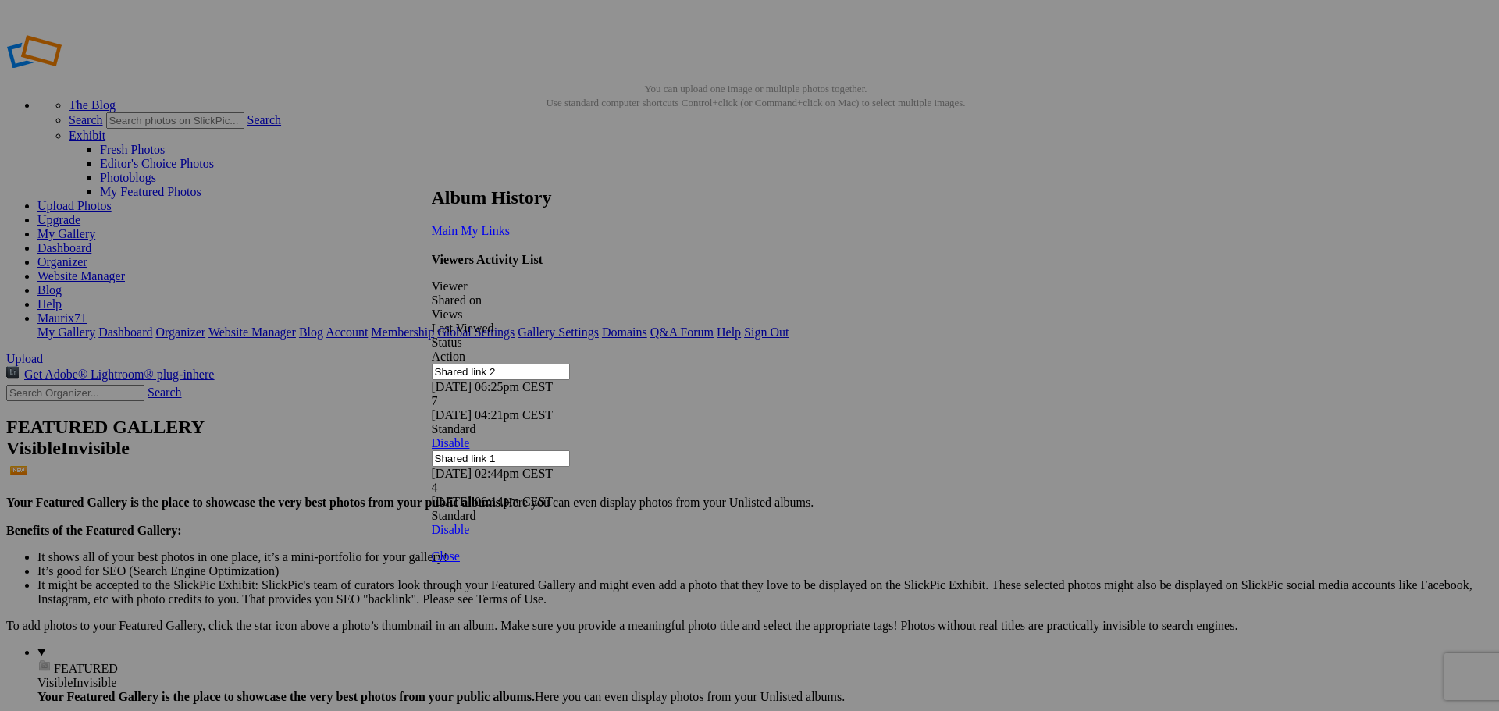
click at [460, 554] on span "Close" at bounding box center [446, 556] width 28 height 13
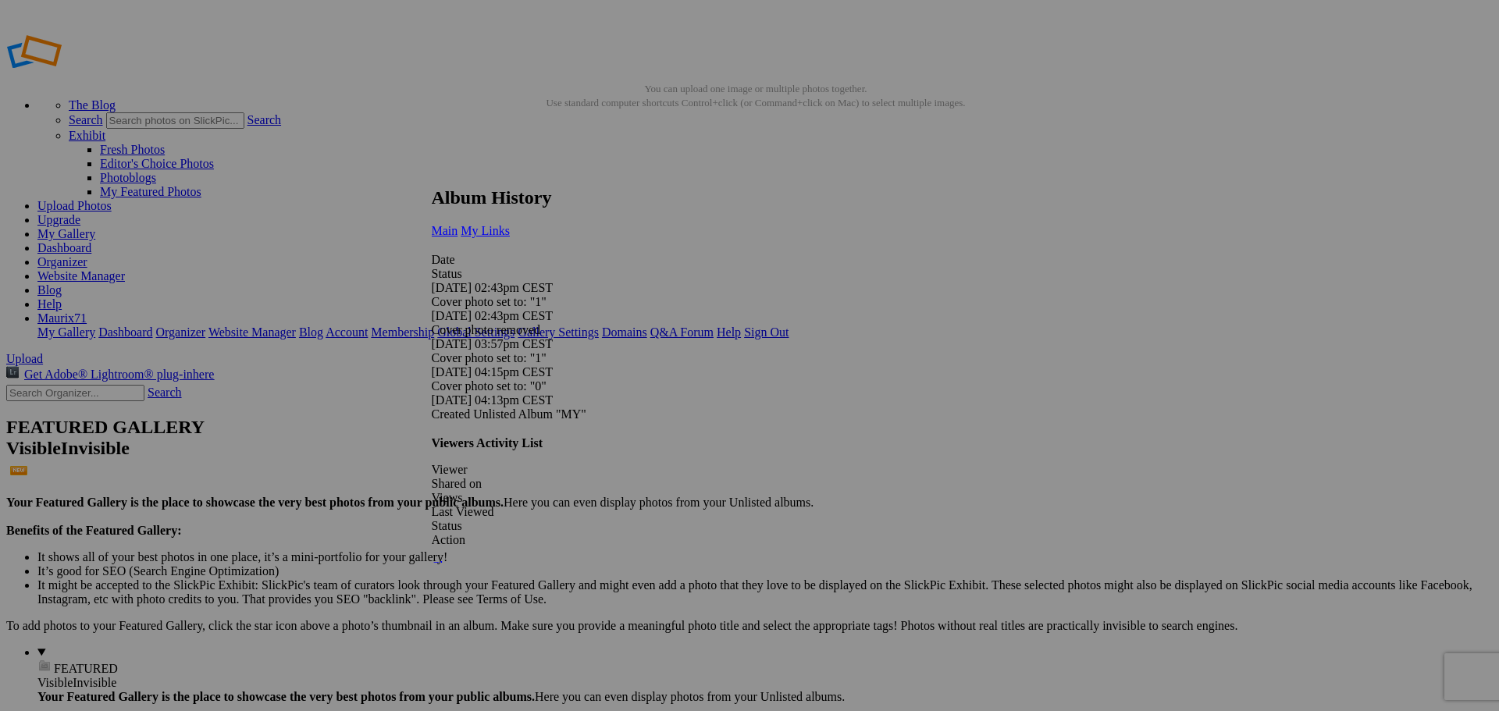
click at [510, 224] on link "My Links" at bounding box center [485, 230] width 49 height 13
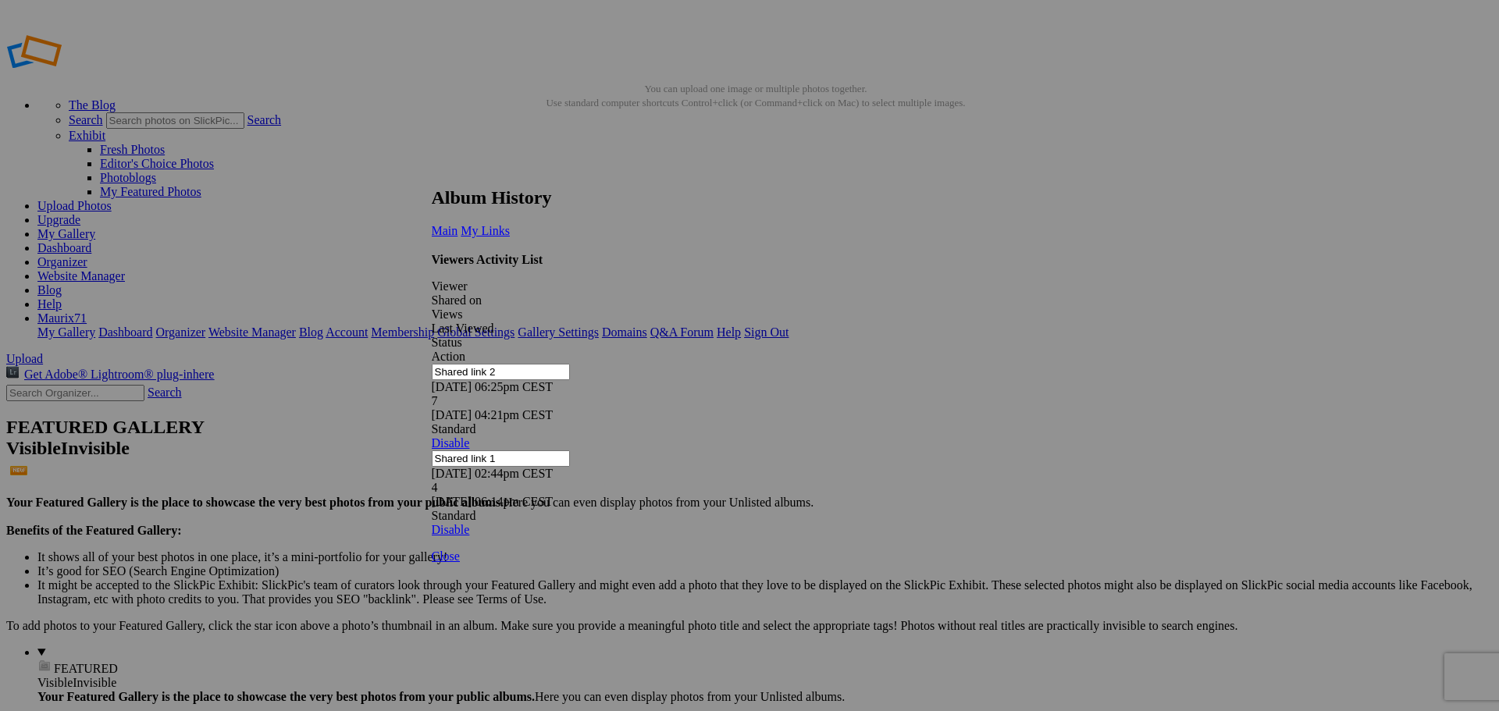
click at [432, 173] on link at bounding box center [432, 173] width 0 height 0
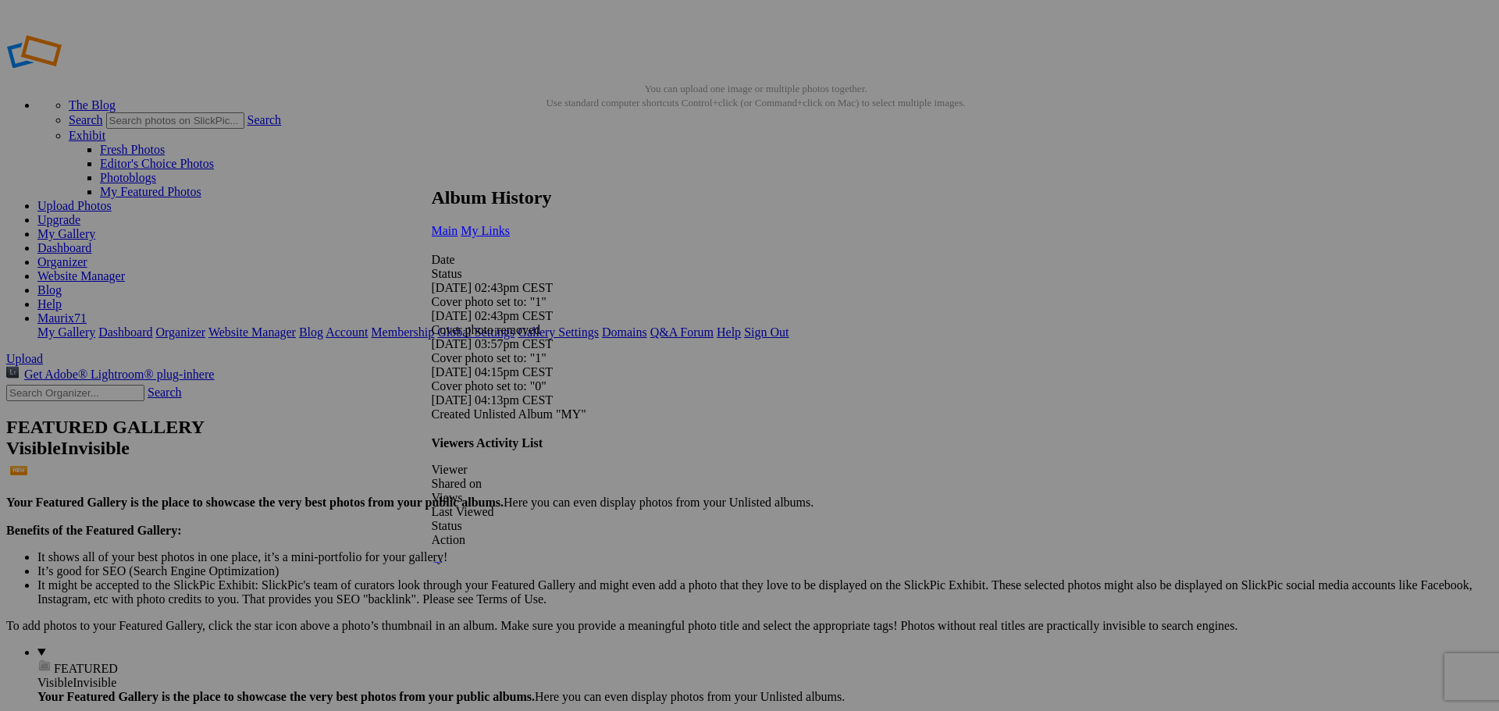
click at [510, 224] on span "My Links" at bounding box center [485, 230] width 49 height 13
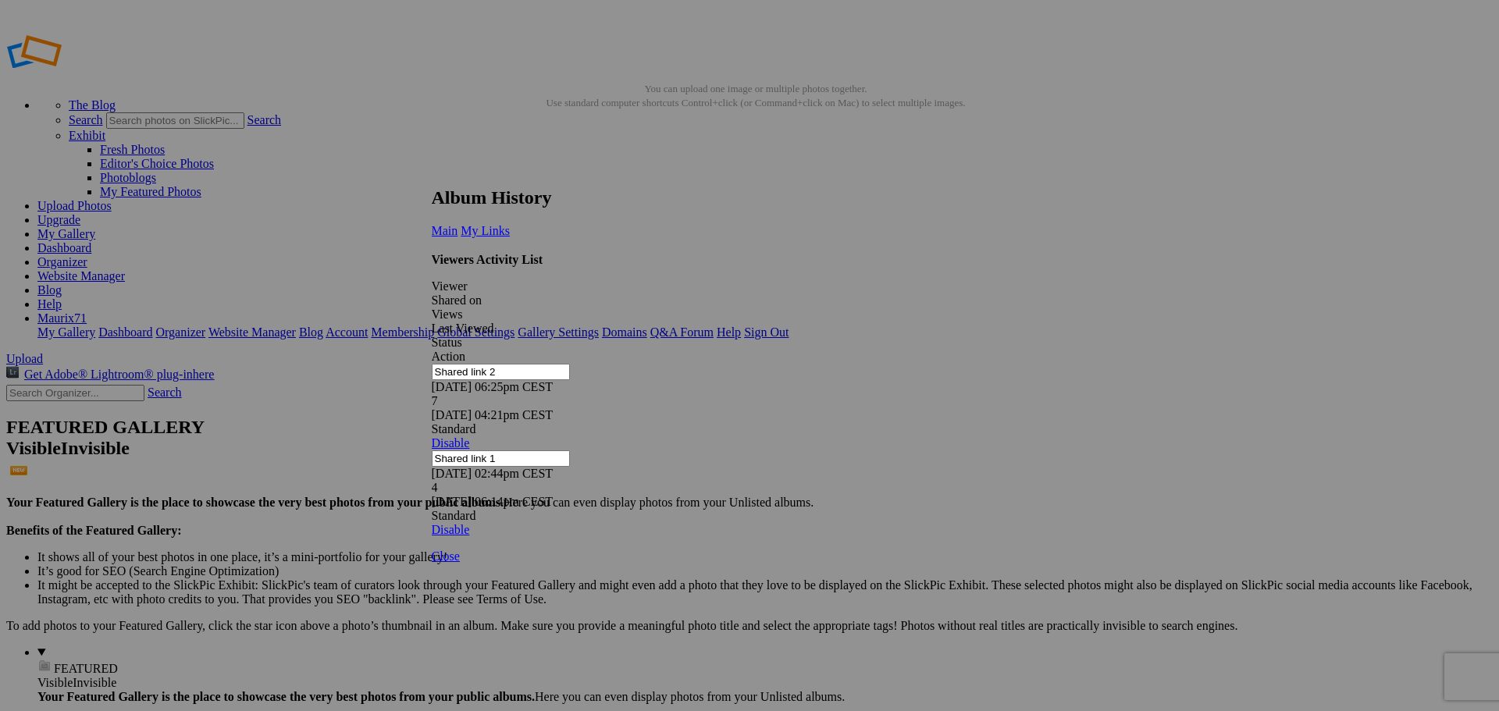
click at [432, 173] on link at bounding box center [432, 173] width 0 height 0
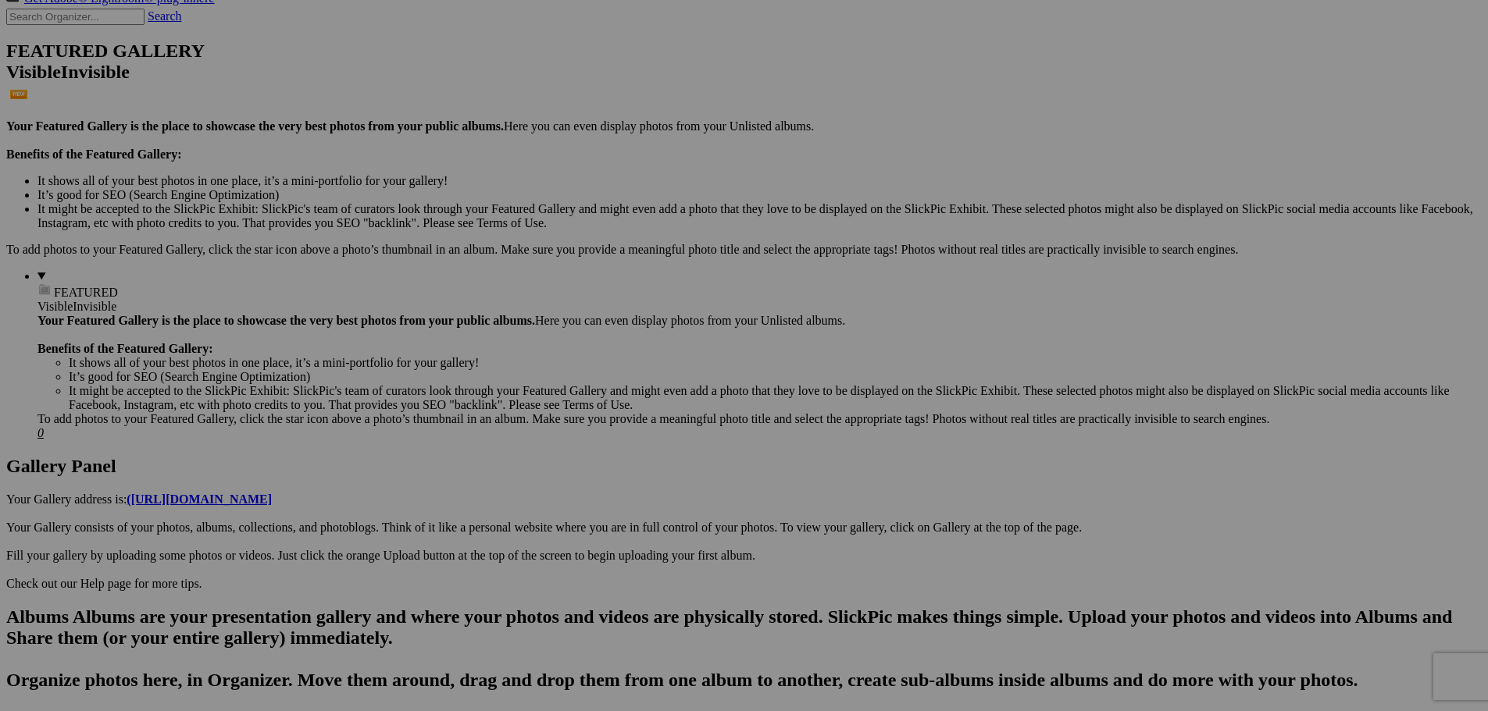
scroll to position [19, 0]
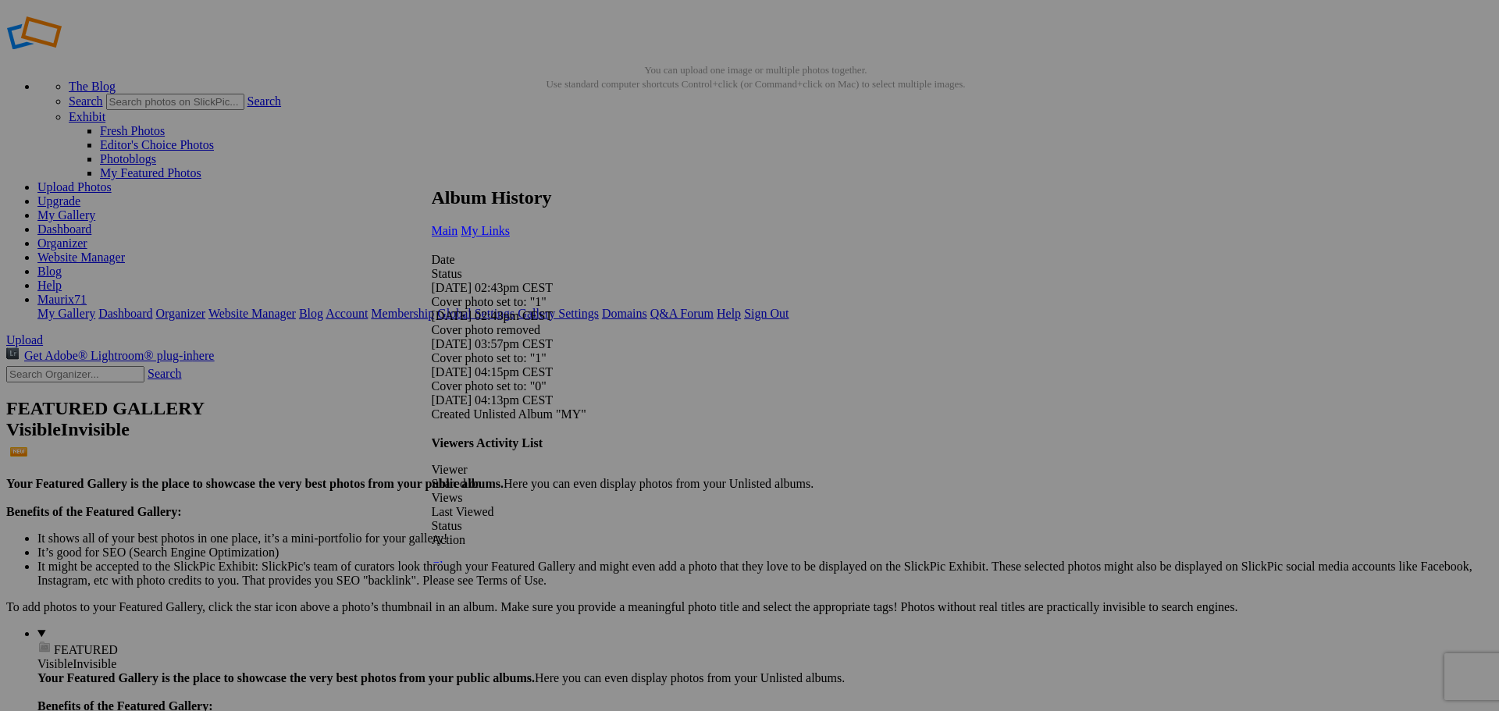
click at [510, 224] on span "My Links" at bounding box center [485, 230] width 49 height 13
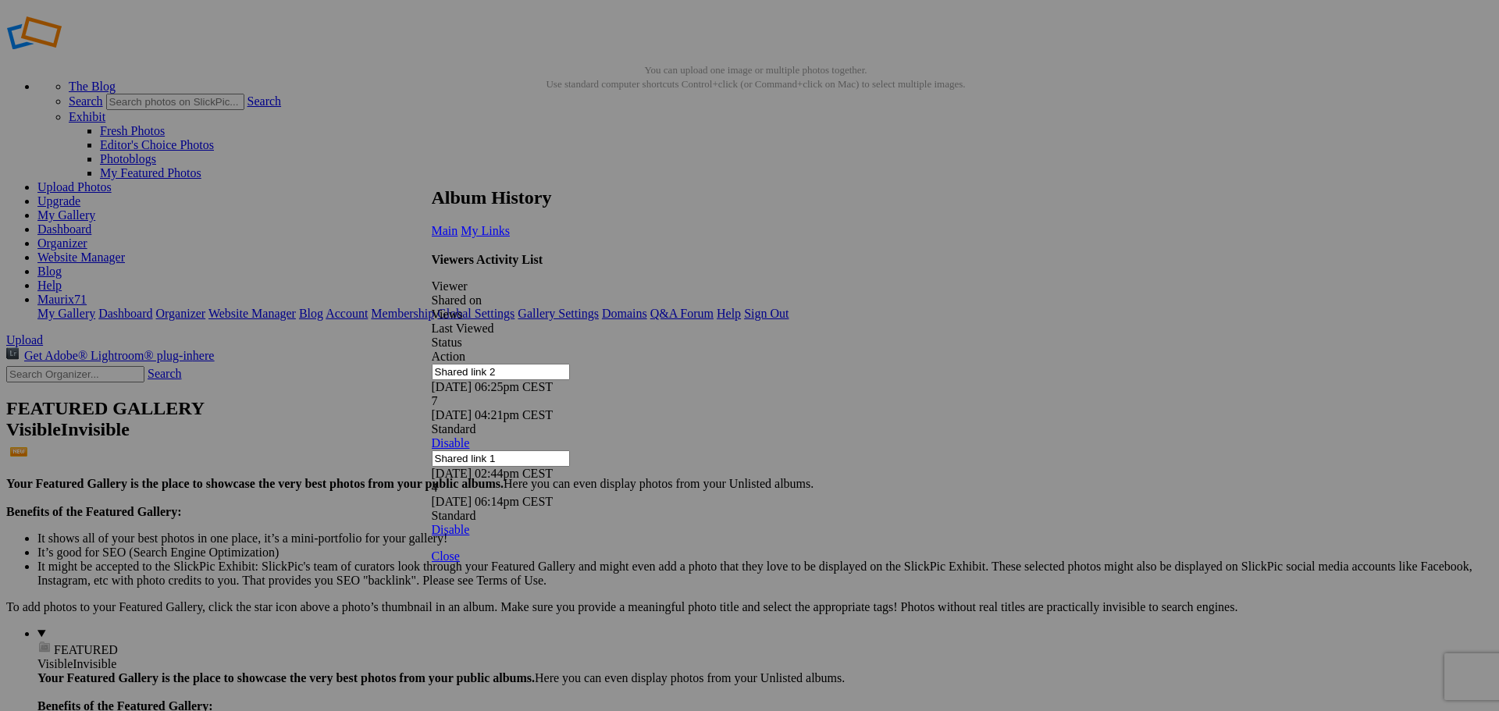
click at [432, 173] on link at bounding box center [432, 173] width 0 height 0
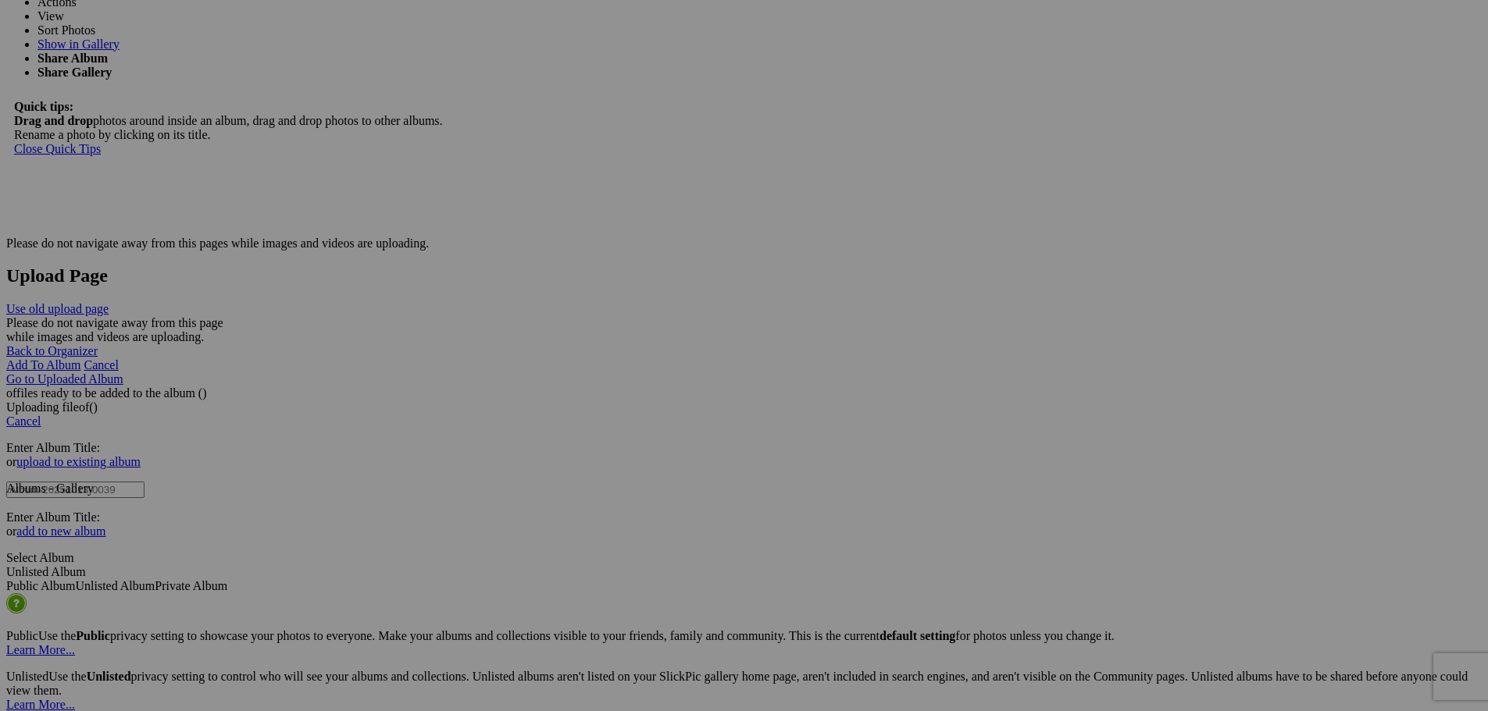
scroll to position [0, 0]
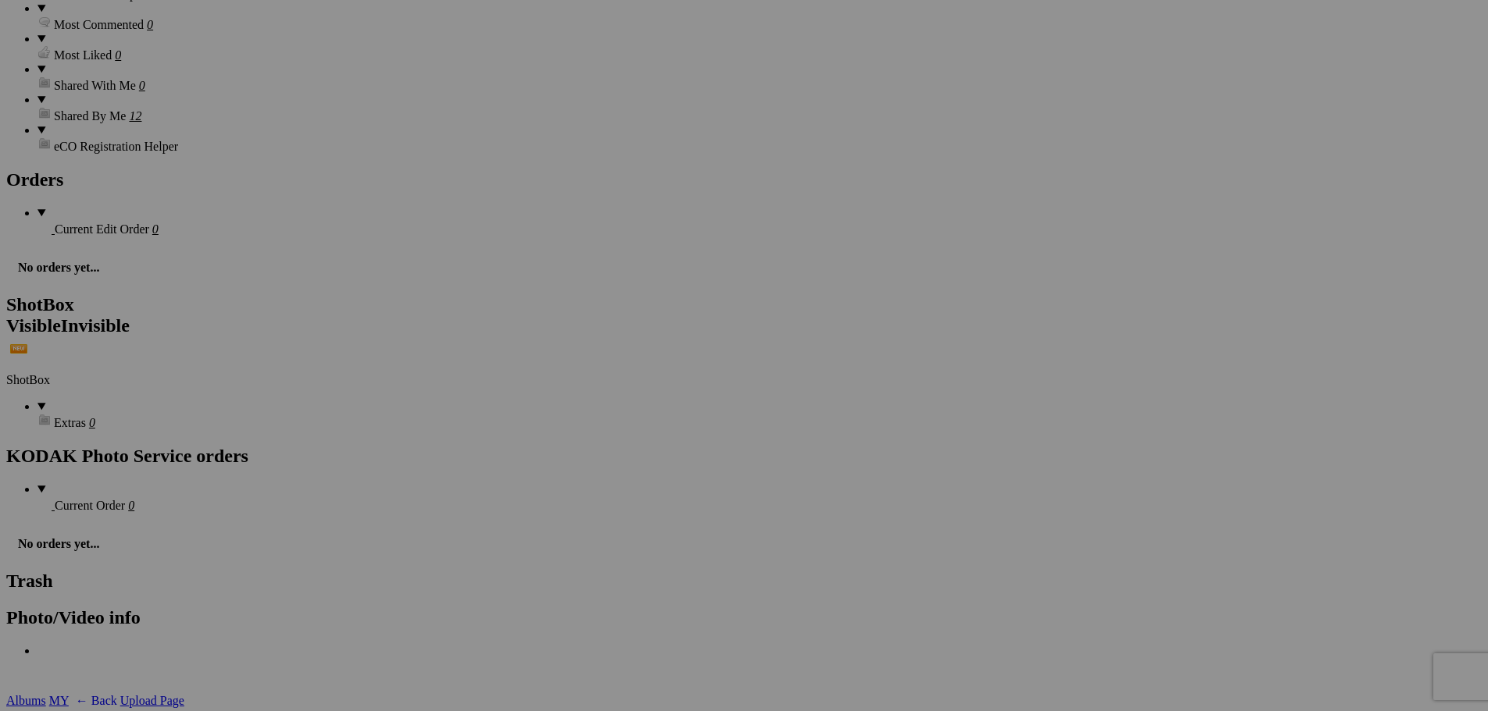
scroll to position [1756, 0]
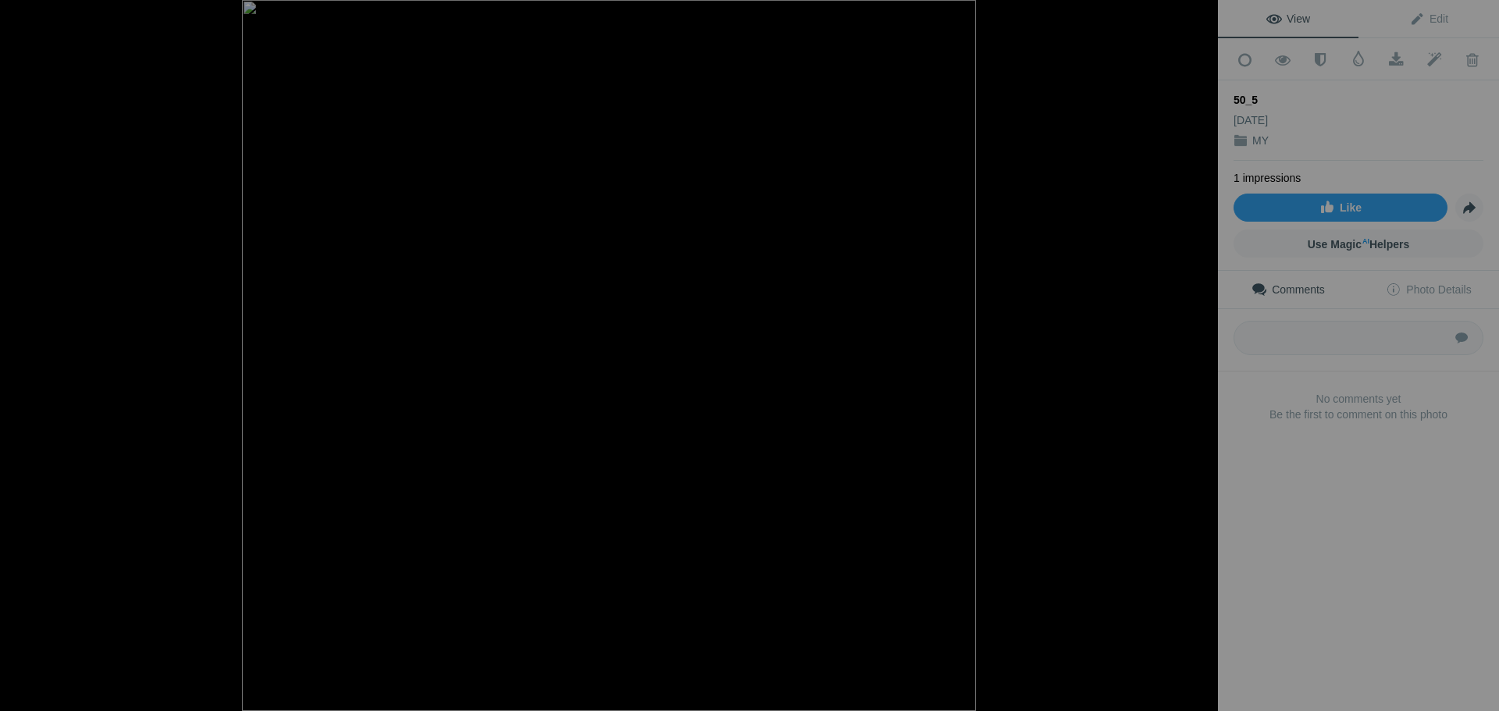
click at [1200, 15] on div at bounding box center [1201, 17] width 34 height 34
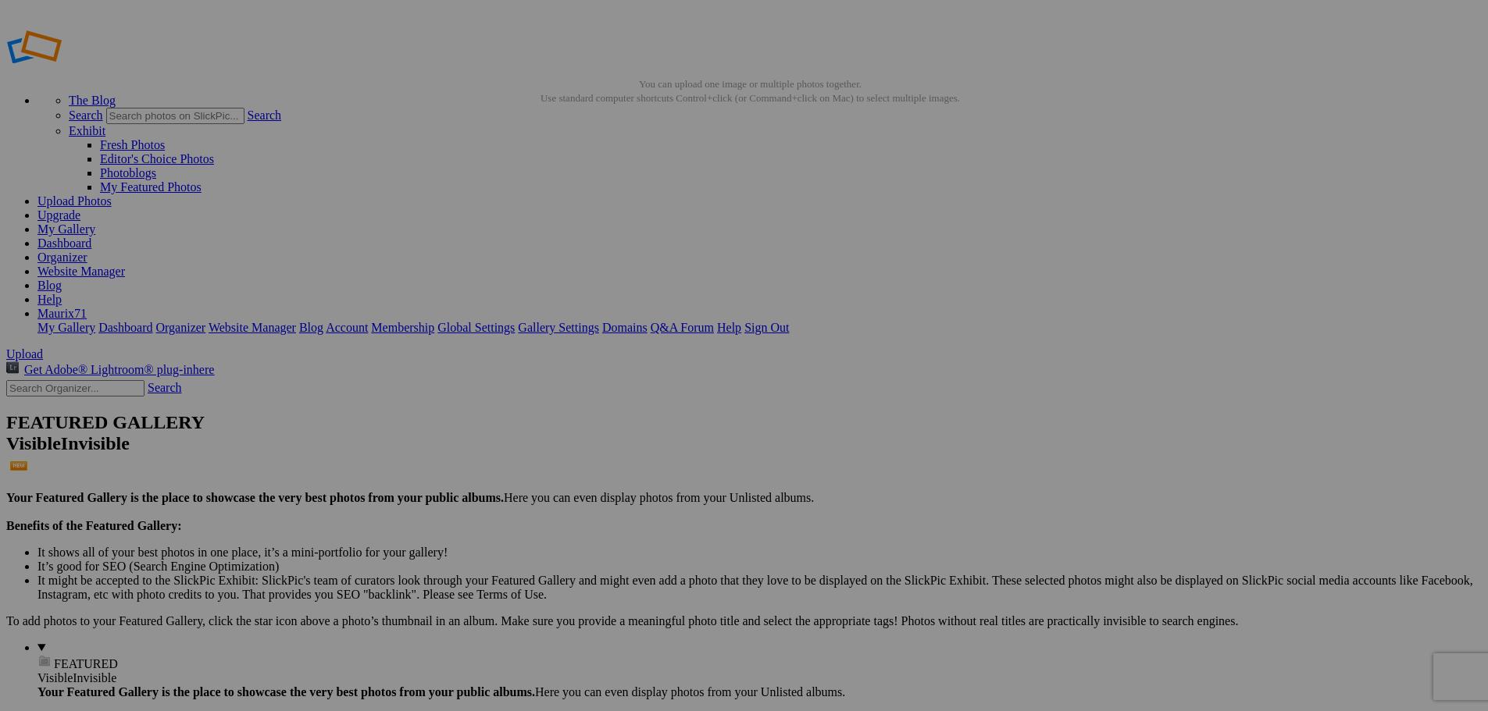
scroll to position [0, 0]
